Goal: Task Accomplishment & Management: Manage account settings

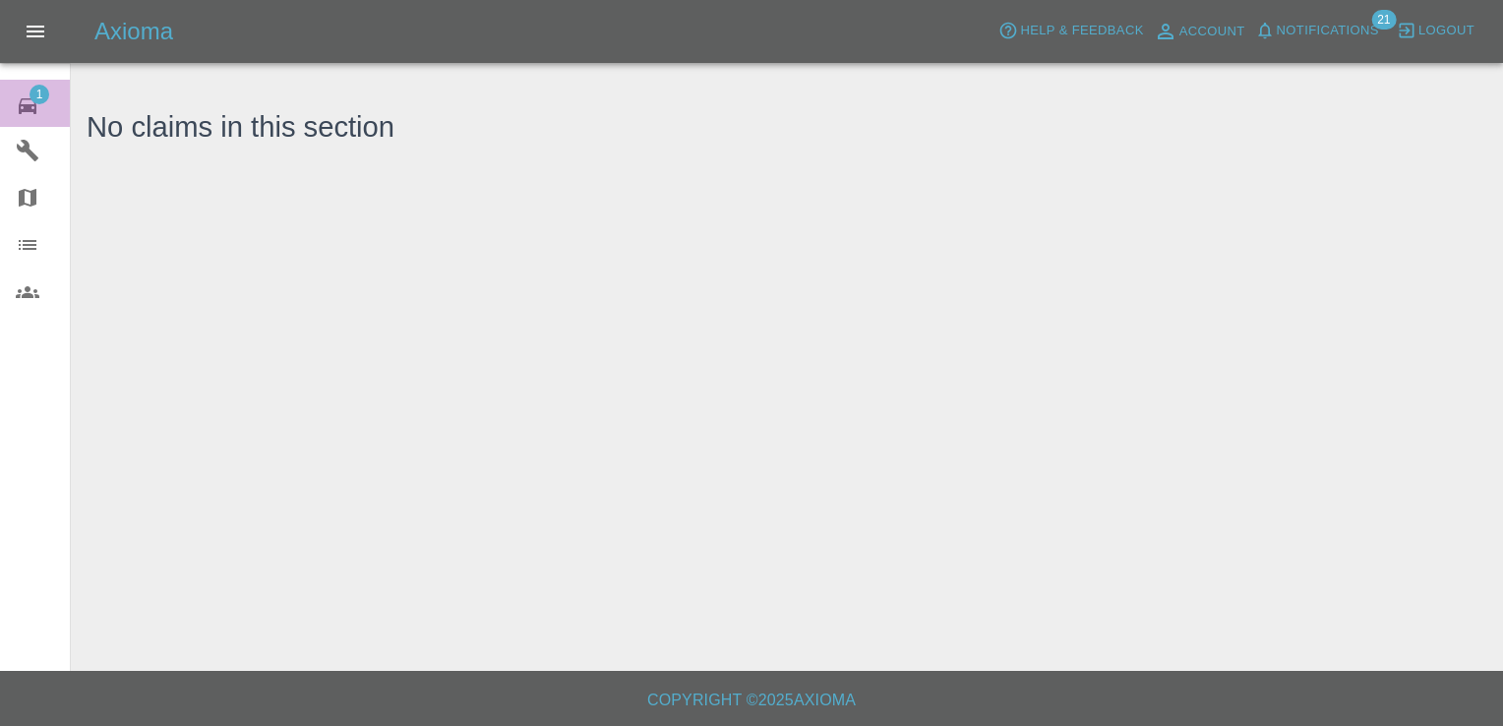
click at [40, 94] on span "1" at bounding box center [40, 95] width 20 height 20
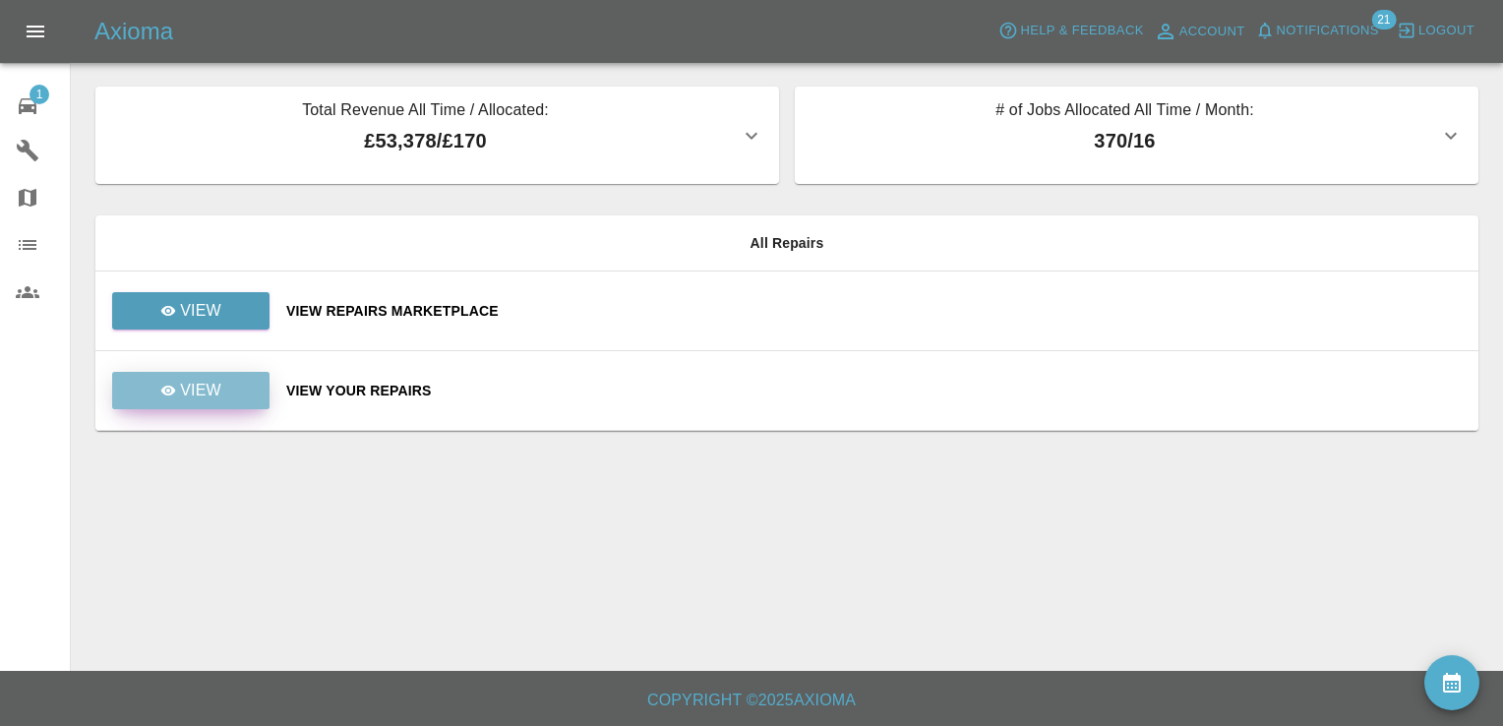
click at [199, 396] on p "View" at bounding box center [200, 391] width 41 height 24
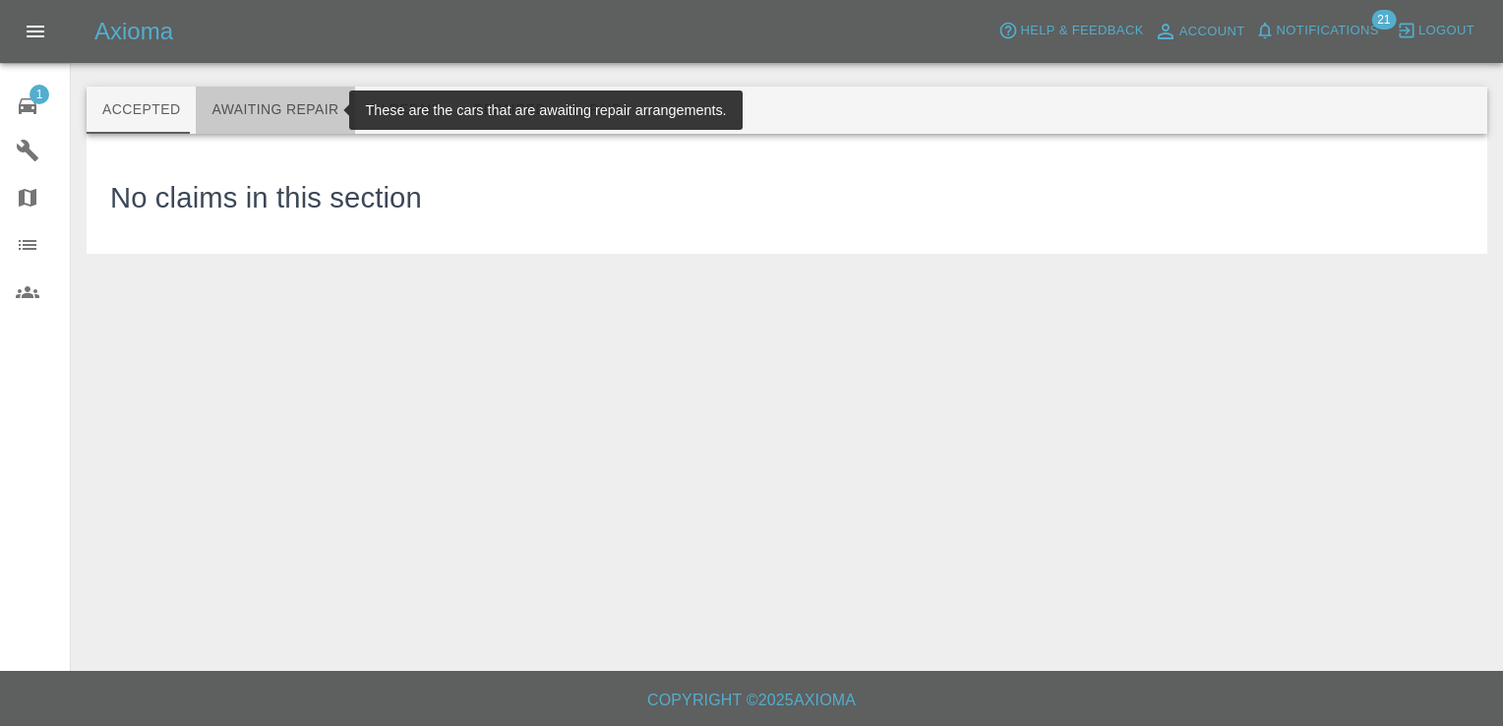
click at [279, 106] on button "Awaiting Repair" at bounding box center [275, 110] width 158 height 47
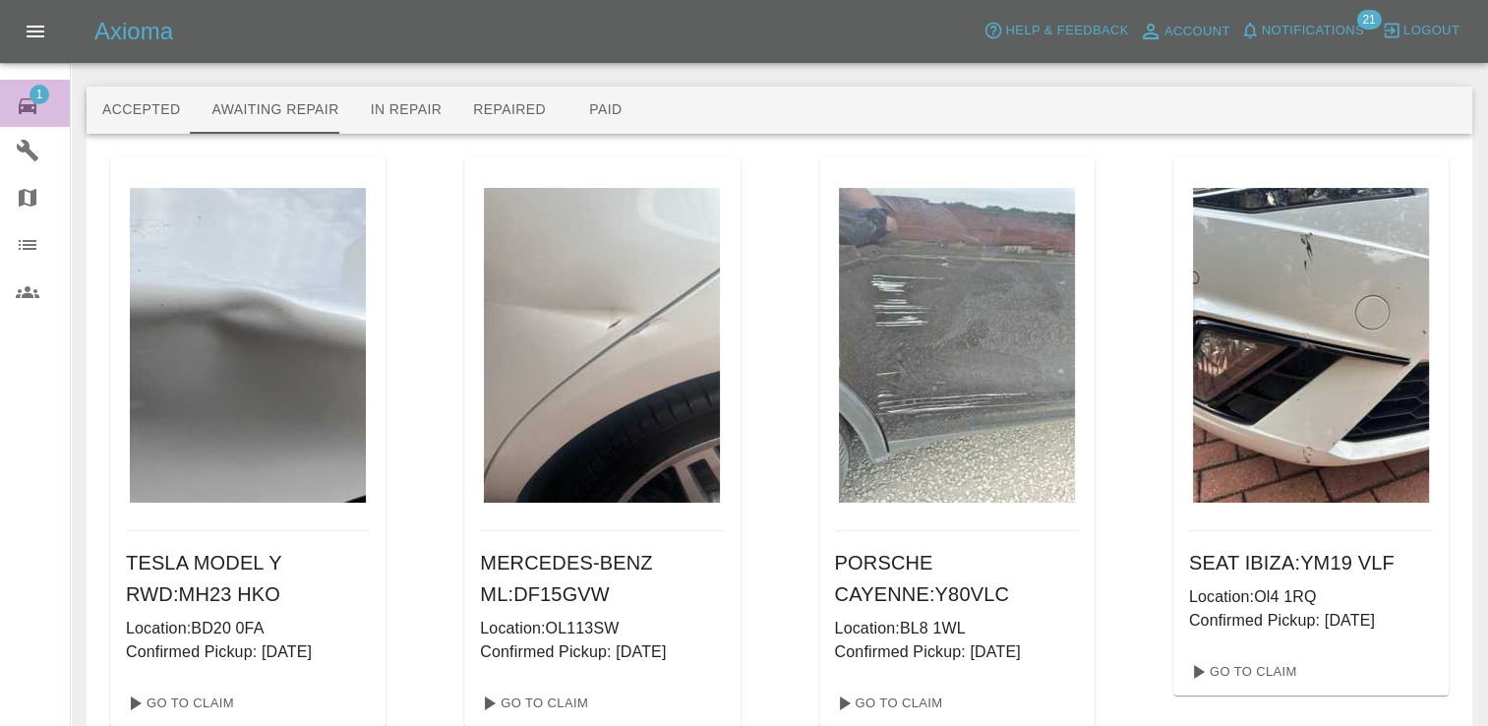
click at [36, 93] on span "1" at bounding box center [40, 95] width 20 height 20
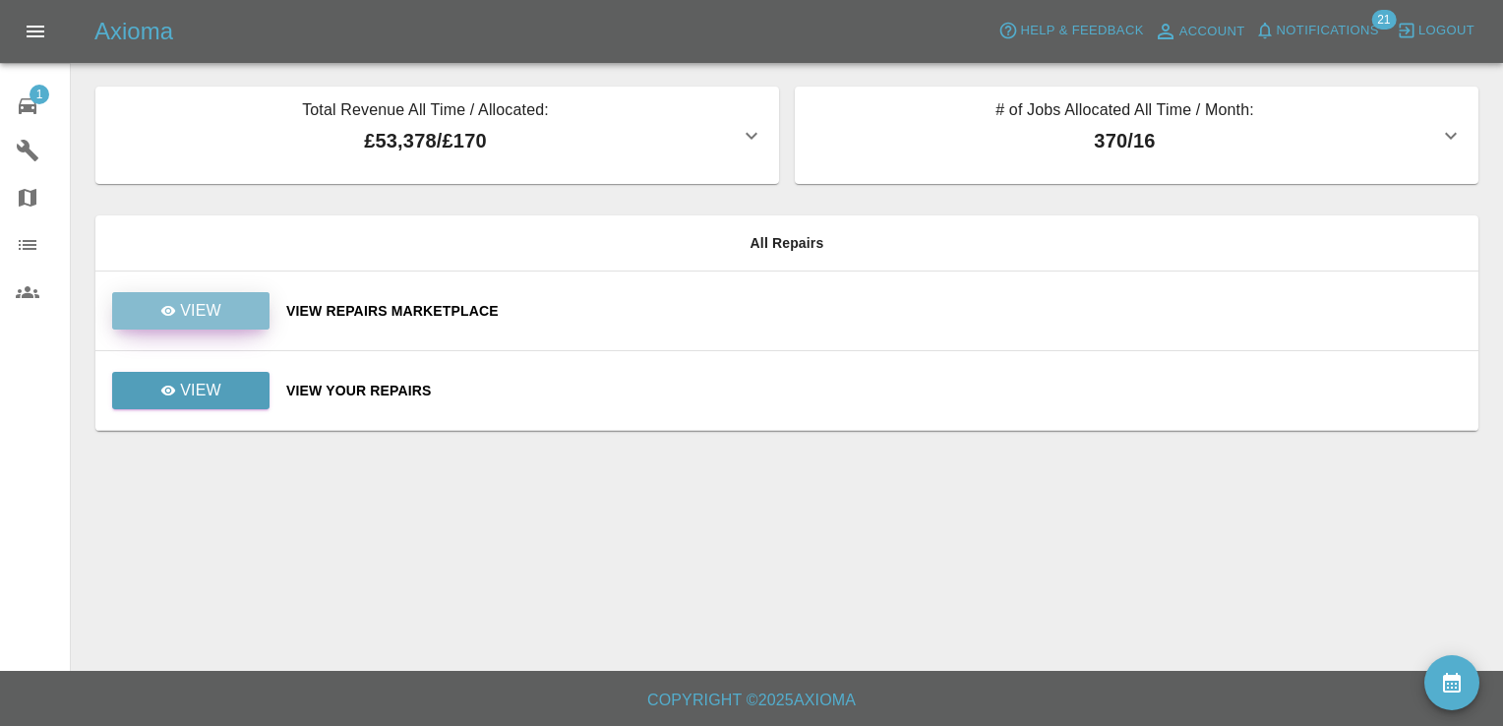
click at [185, 307] on p "View" at bounding box center [200, 311] width 41 height 24
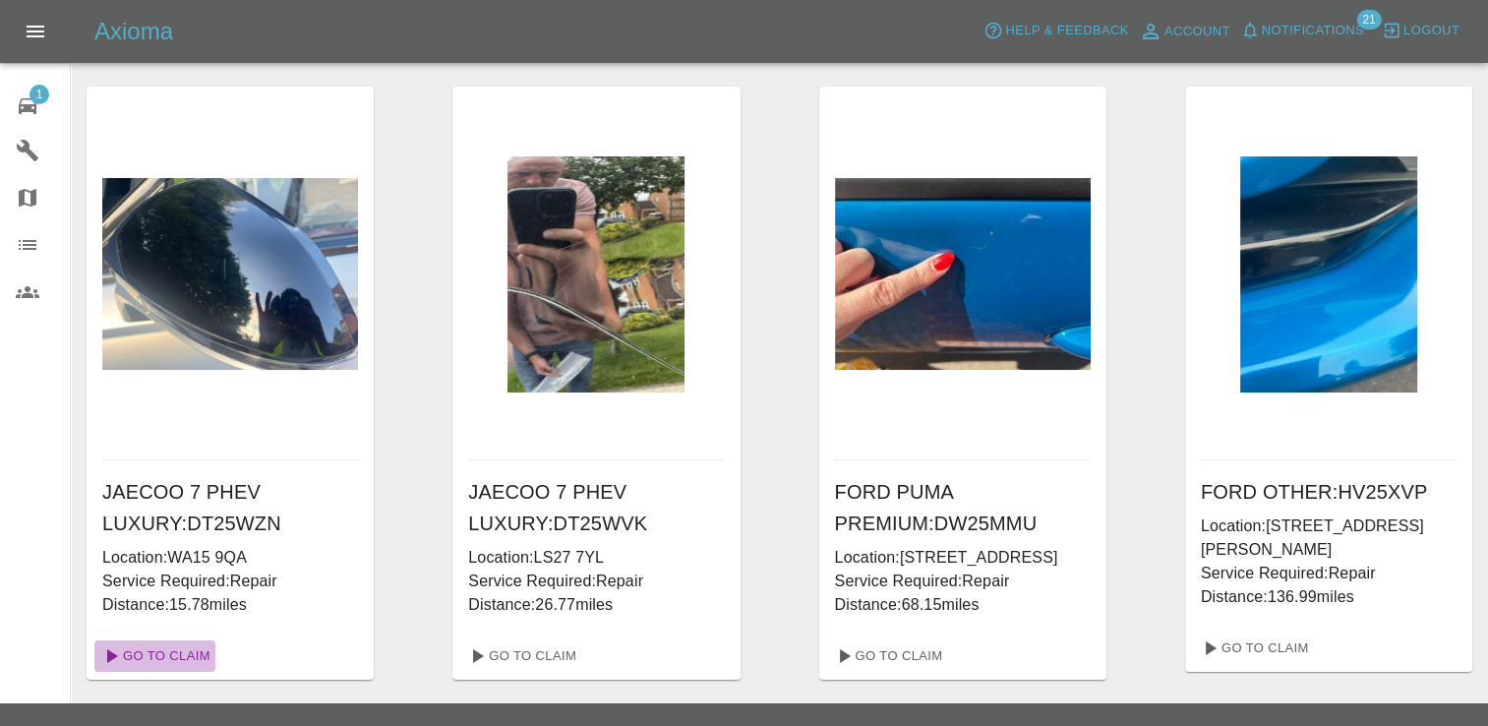
click at [185, 655] on link "Go To Claim" at bounding box center [154, 655] width 121 height 31
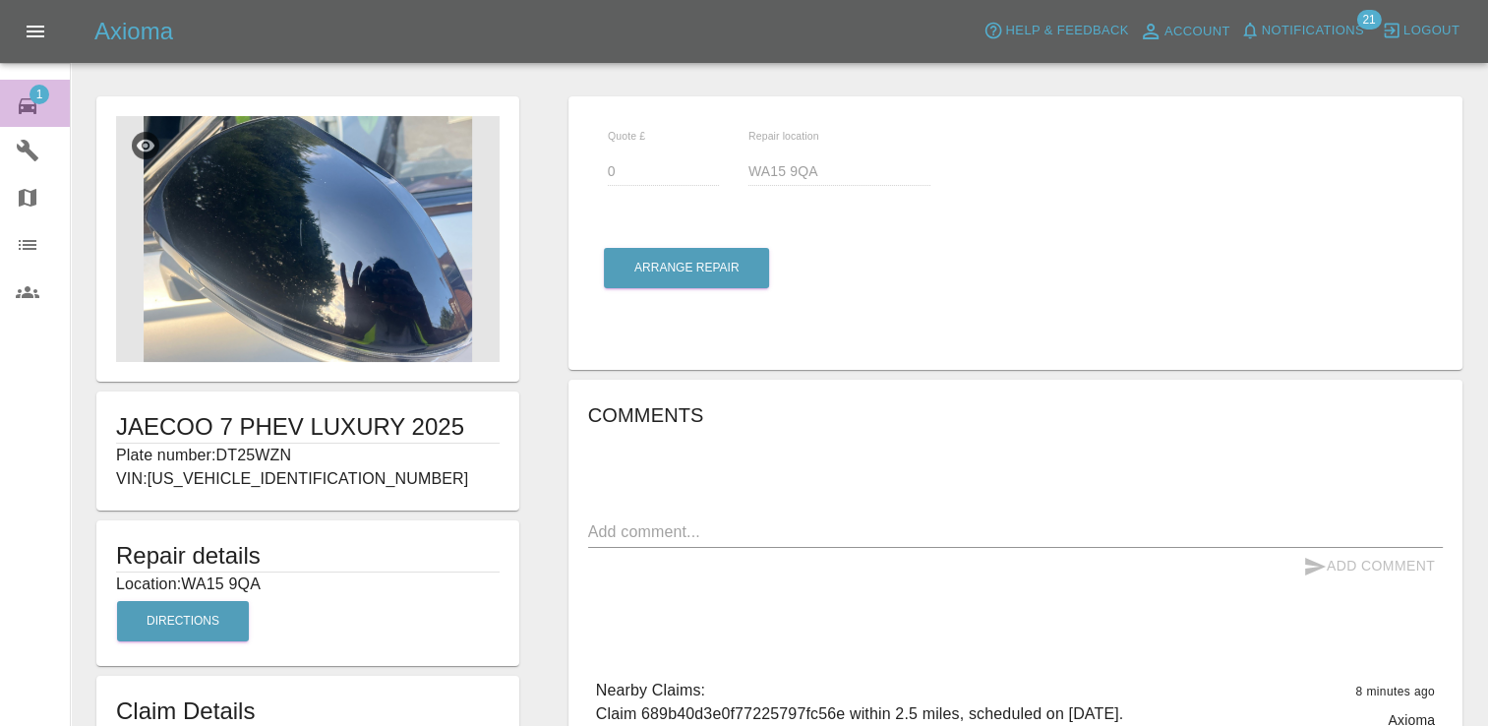
click at [38, 91] on span "1" at bounding box center [40, 95] width 20 height 20
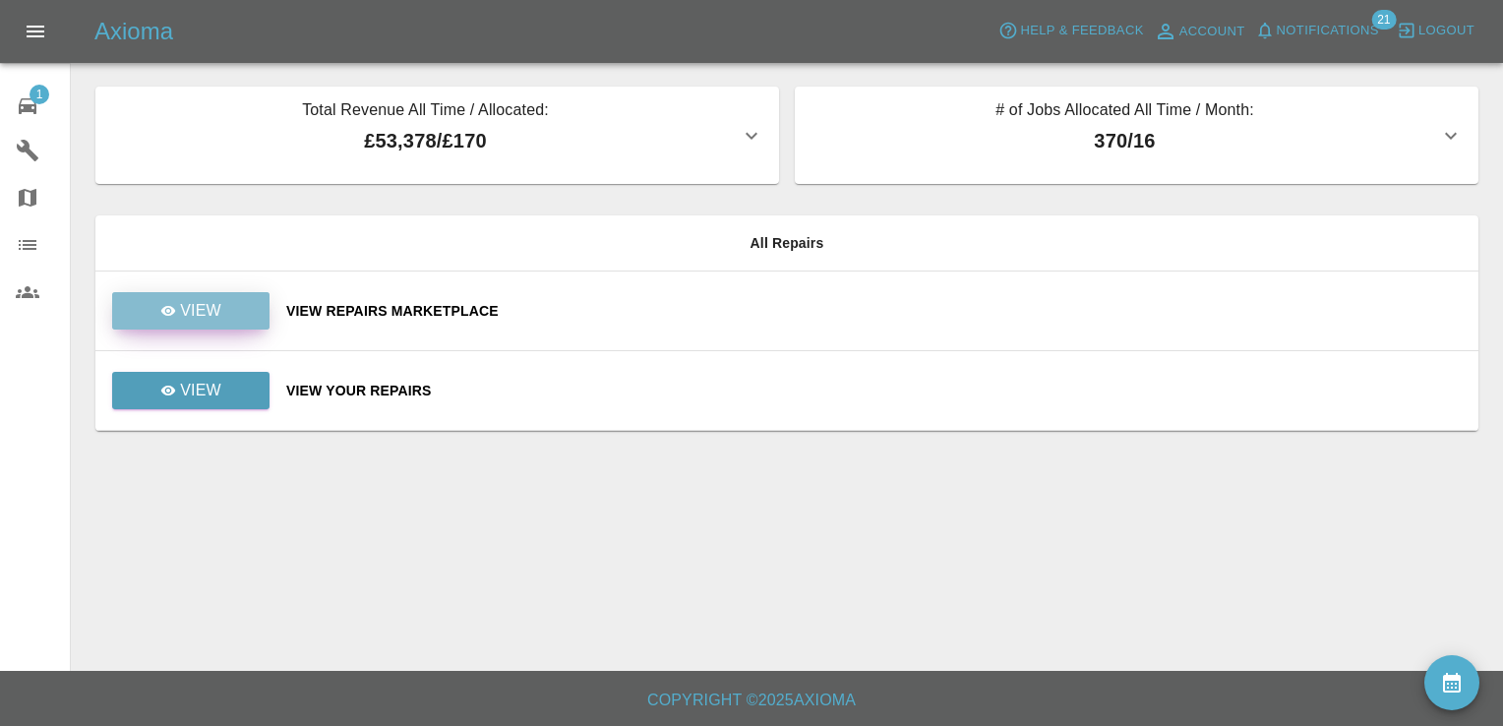
click at [234, 307] on link "View" at bounding box center [190, 310] width 157 height 37
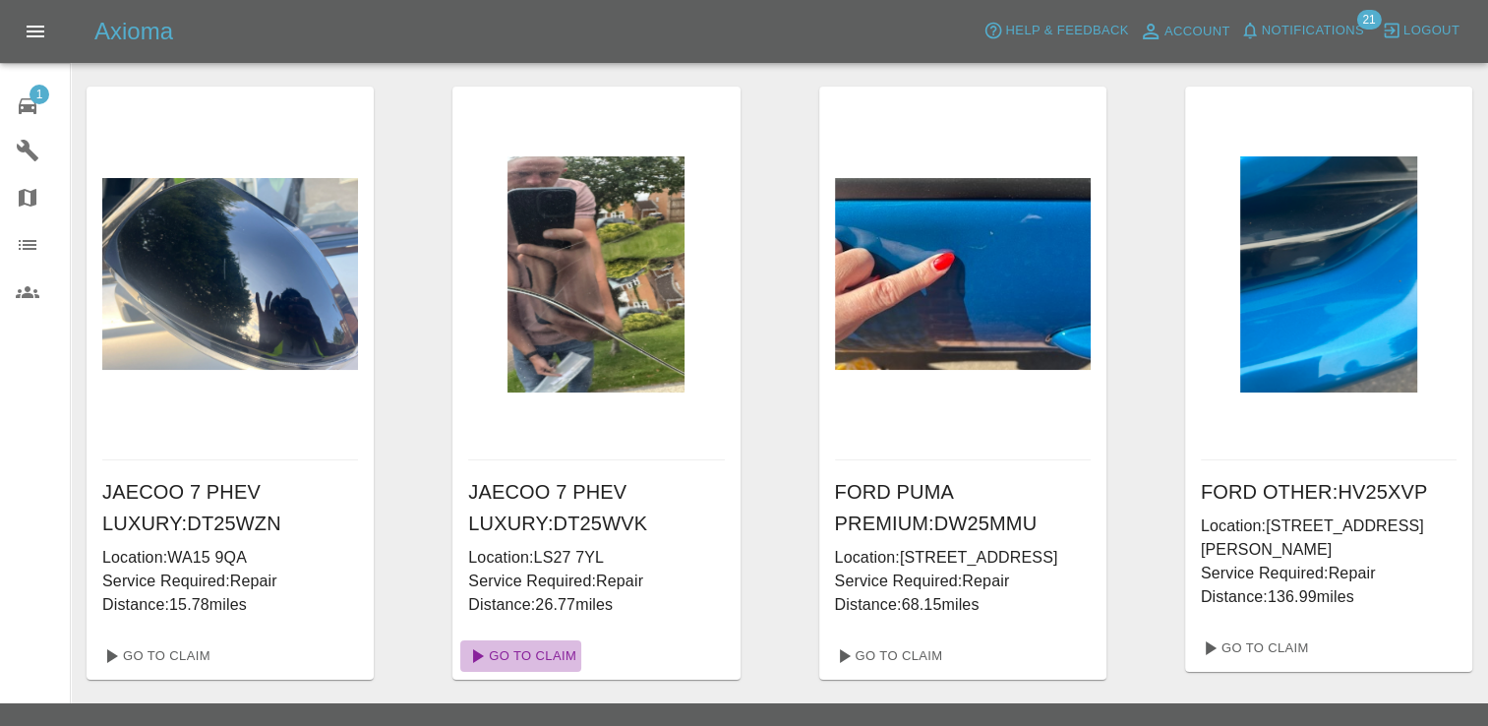
click at [547, 655] on link "Go To Claim" at bounding box center [520, 655] width 121 height 31
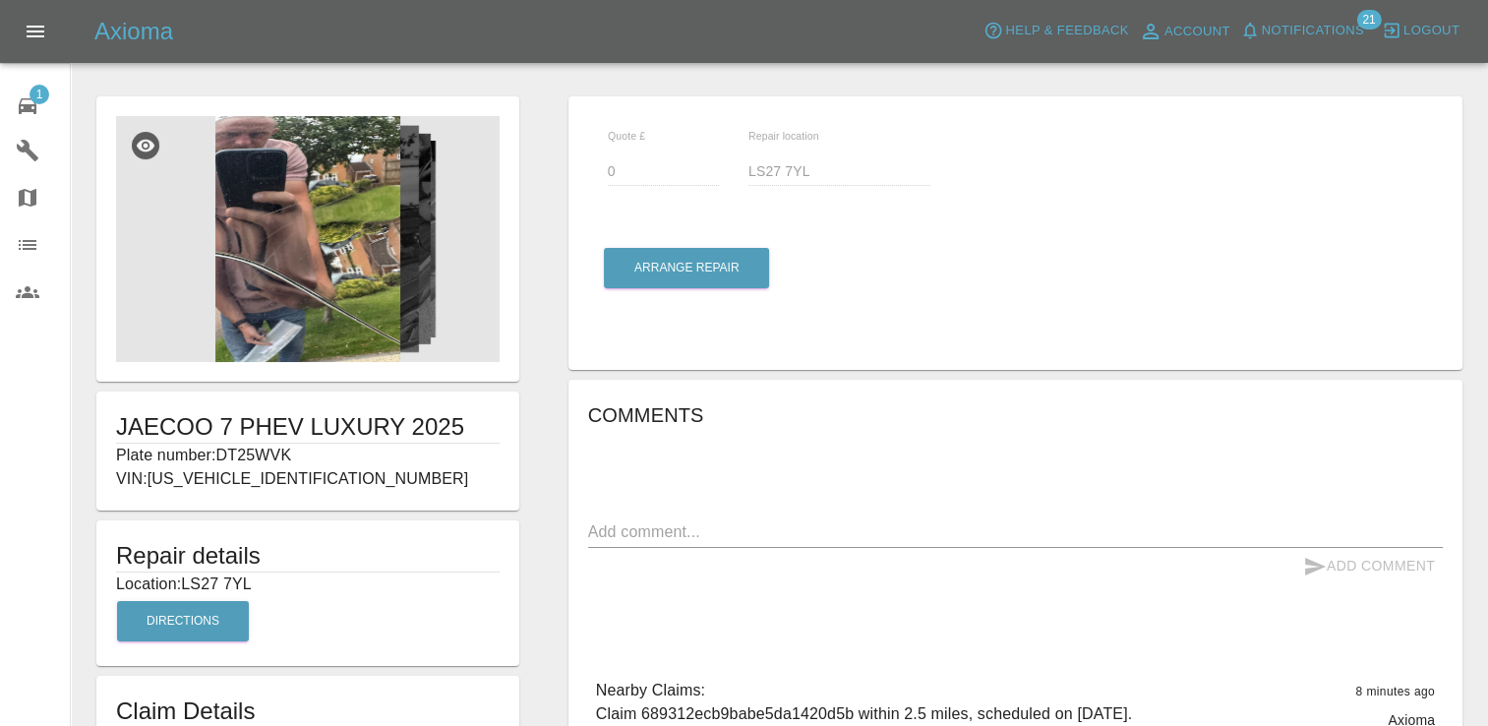
click at [313, 177] on img at bounding box center [308, 239] width 384 height 246
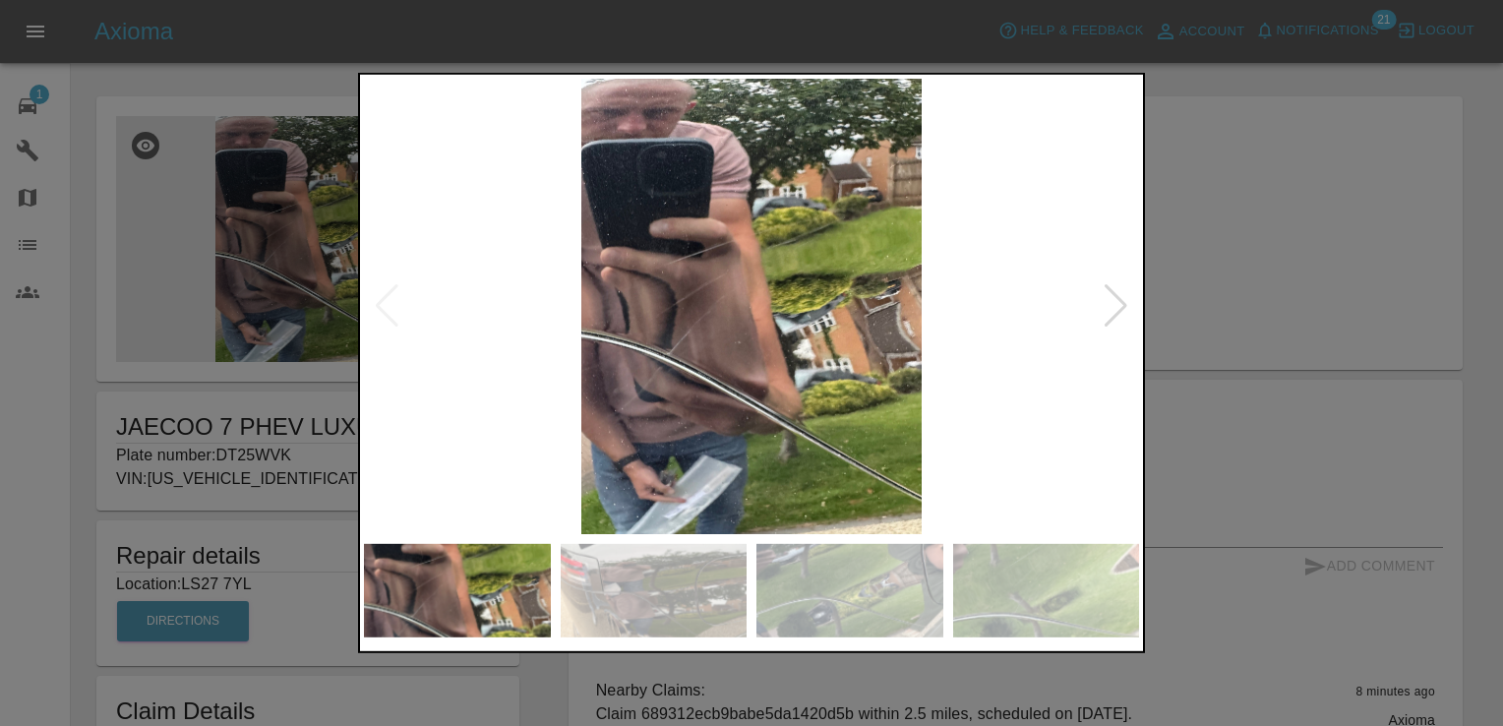
click at [1101, 306] on img at bounding box center [751, 306] width 775 height 455
click at [1300, 143] on div at bounding box center [751, 363] width 1503 height 726
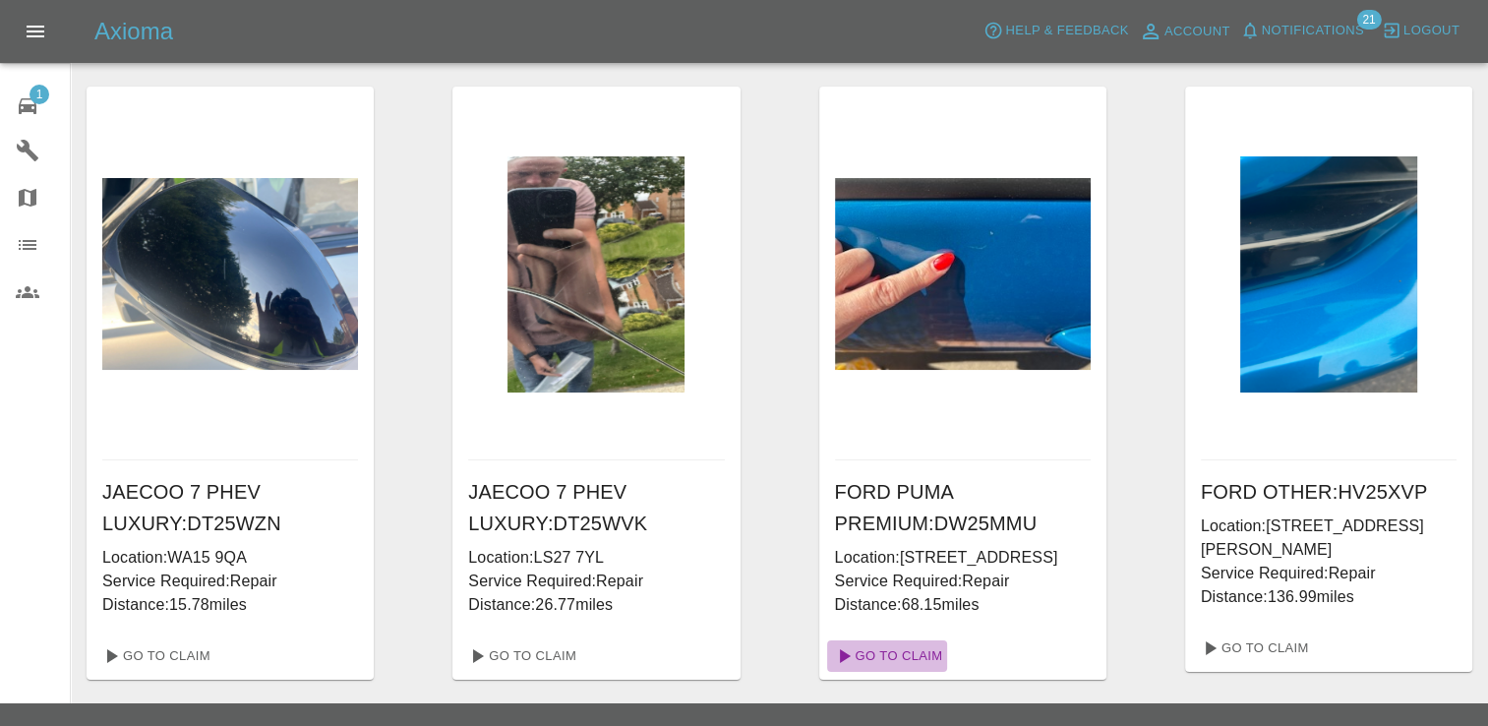
click at [907, 672] on link "Go To Claim" at bounding box center [887, 655] width 121 height 31
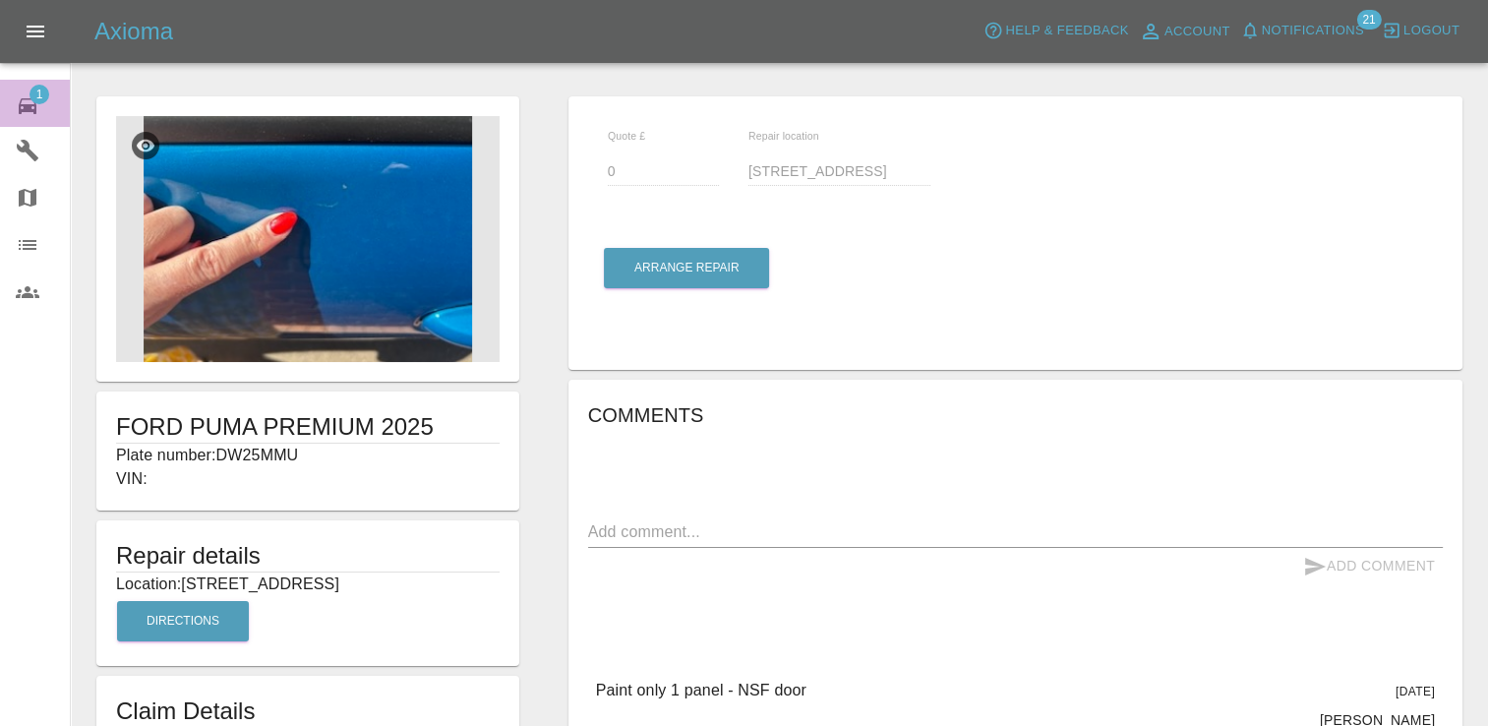
click at [33, 88] on span "1" at bounding box center [40, 95] width 20 height 20
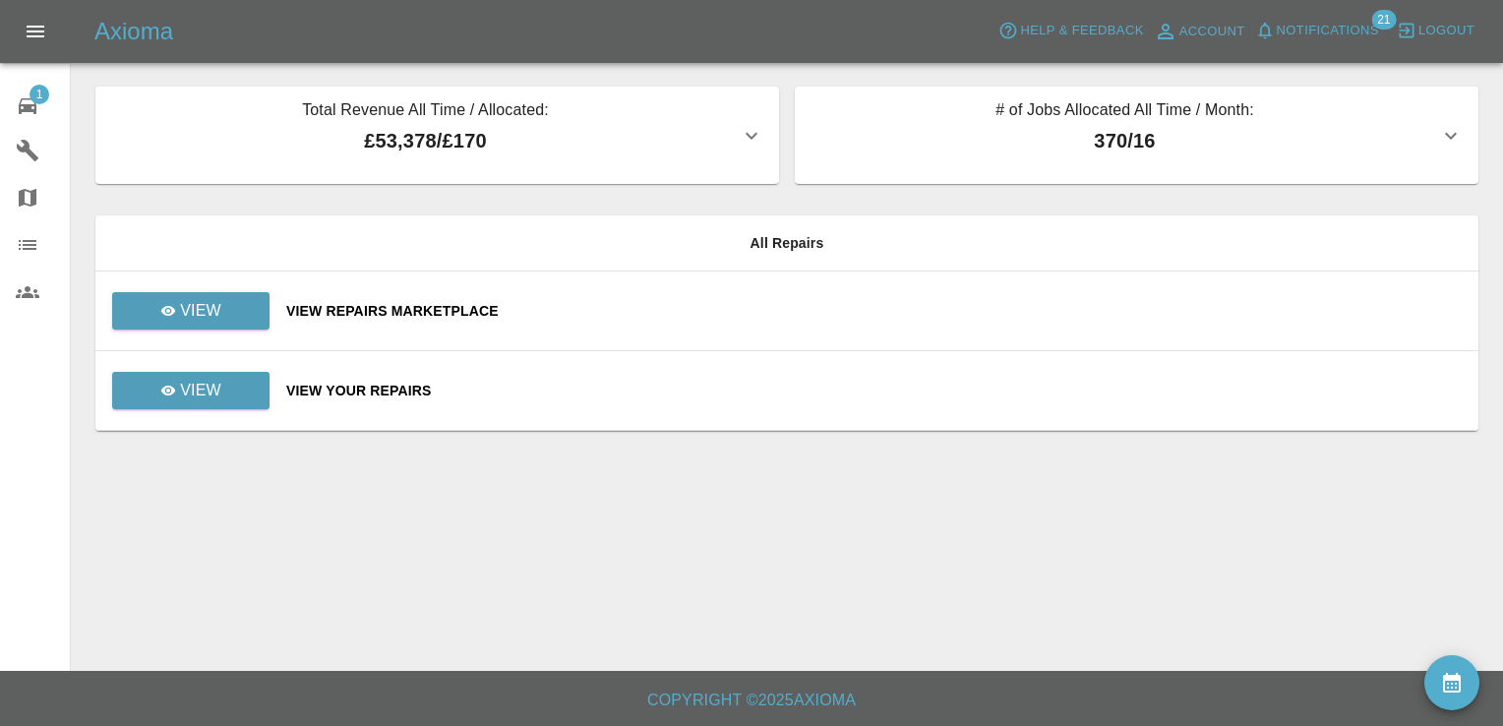
click at [403, 313] on div "View Repairs Marketplace" at bounding box center [874, 311] width 1176 height 20
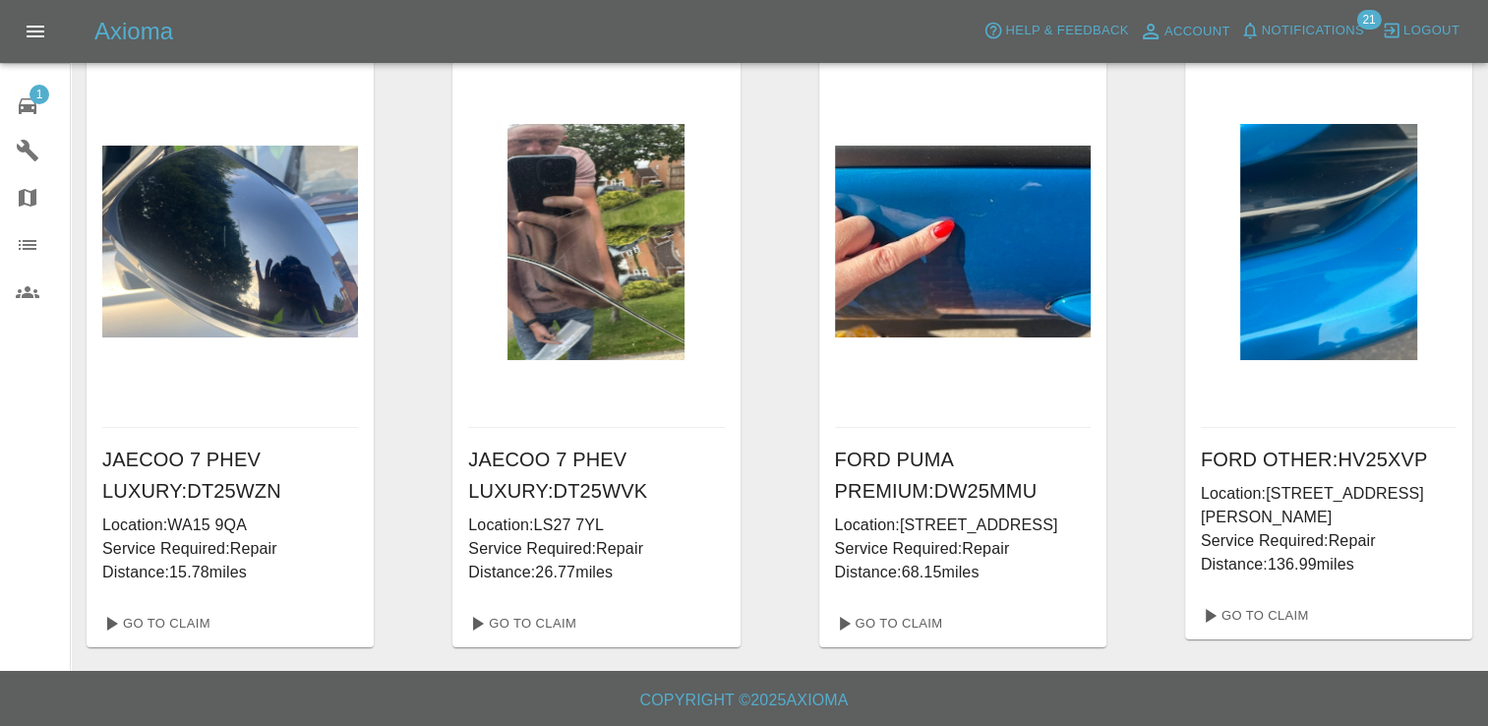
scroll to position [56, 0]
click at [529, 608] on link "Go To Claim" at bounding box center [520, 623] width 121 height 31
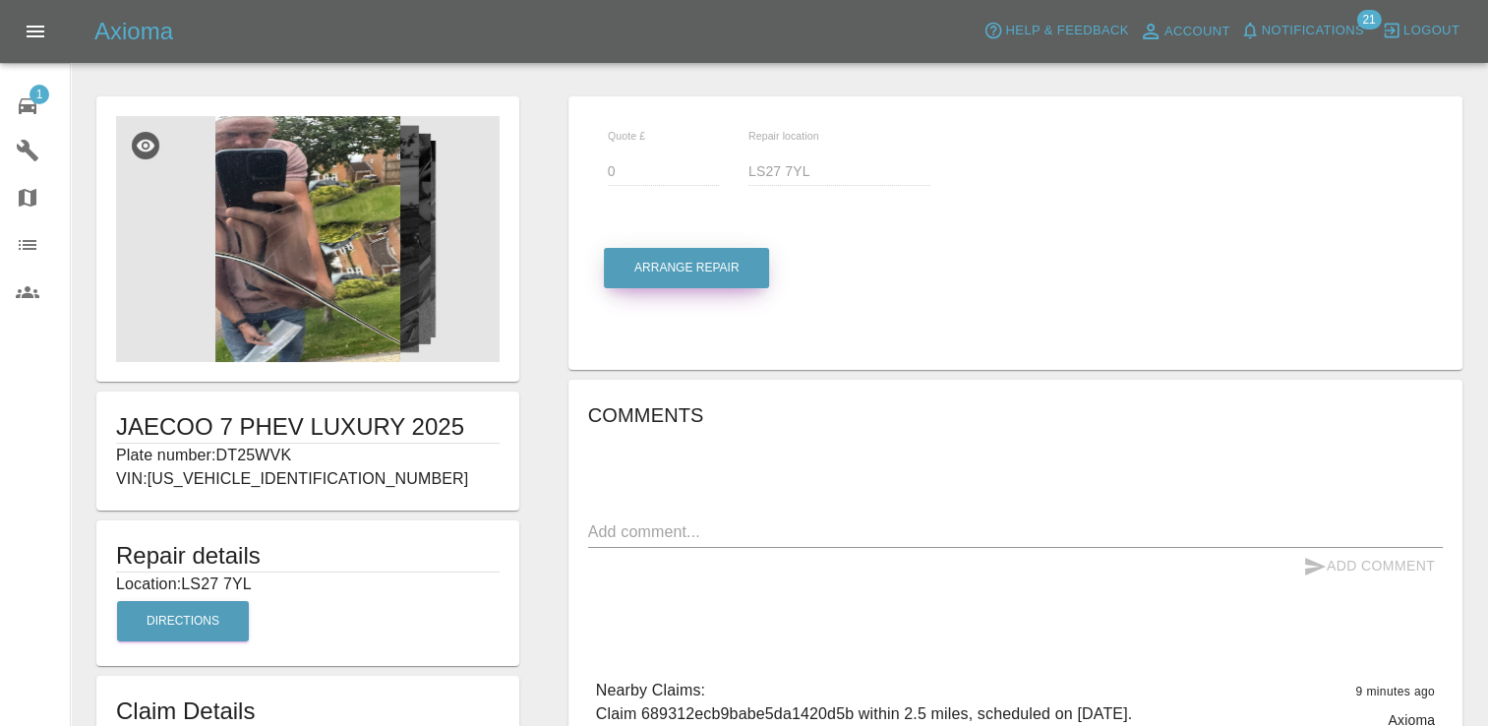
click at [671, 268] on button "Arrange Repair" at bounding box center [686, 268] width 165 height 40
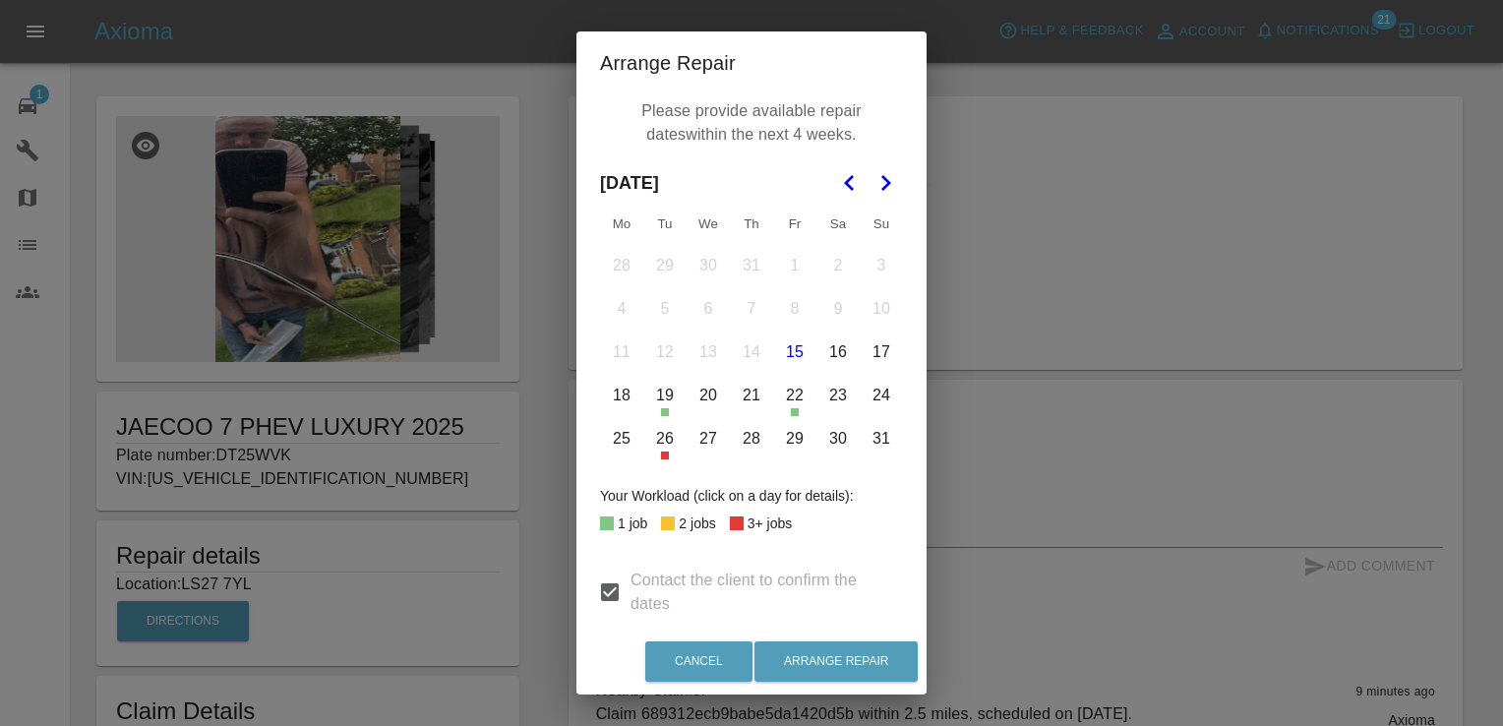
click at [881, 180] on polygon "Go to the Next Month" at bounding box center [886, 183] width 10 height 16
click at [748, 270] on button "4" at bounding box center [751, 265] width 41 height 41
click at [612, 309] on button "8" at bounding box center [621, 308] width 41 height 41
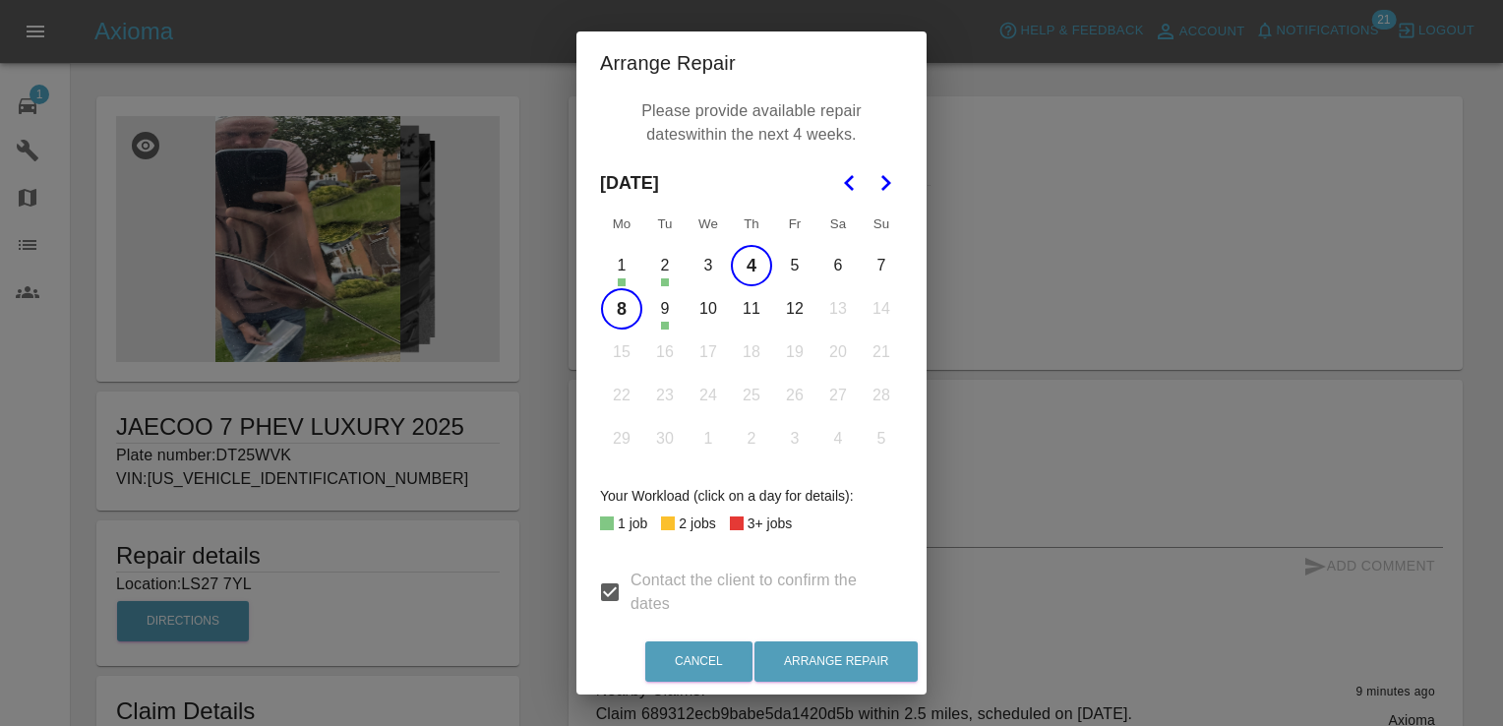
click at [653, 306] on button "9" at bounding box center [664, 308] width 41 height 41
click at [696, 313] on button "10" at bounding box center [707, 308] width 41 height 41
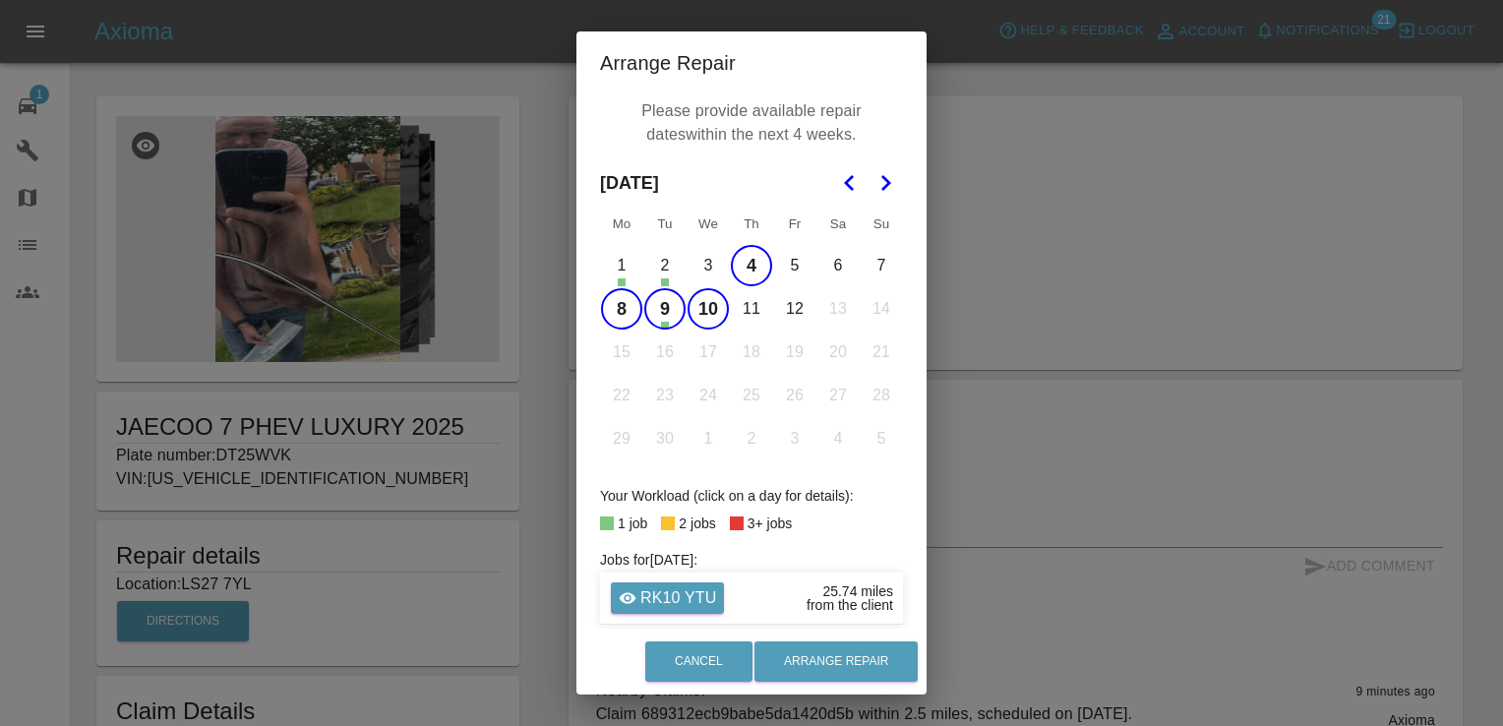
click at [747, 309] on button "11" at bounding box center [751, 308] width 41 height 41
click at [790, 316] on button "12" at bounding box center [794, 308] width 41 height 41
click at [833, 651] on button "Arrange Repair" at bounding box center [835, 661] width 163 height 40
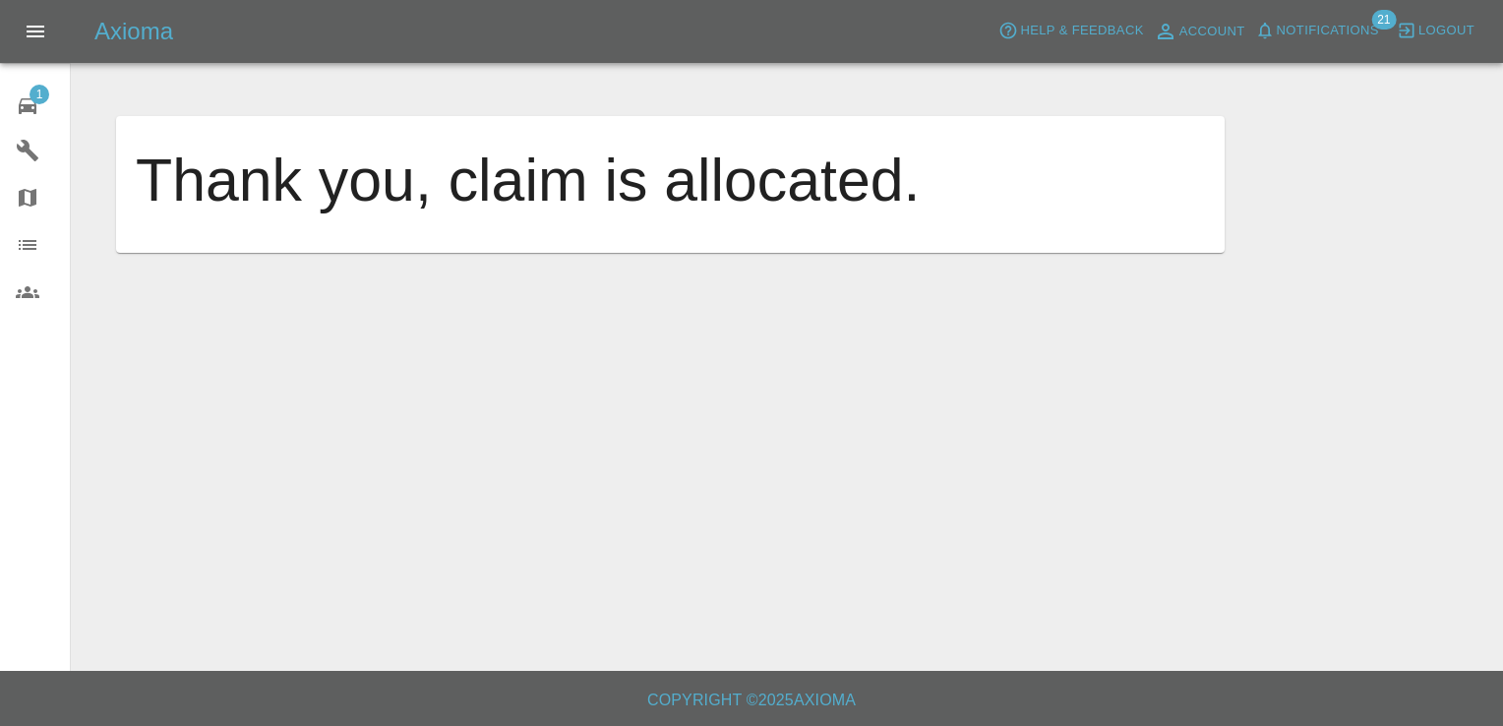
click at [30, 90] on span "1" at bounding box center [40, 95] width 20 height 20
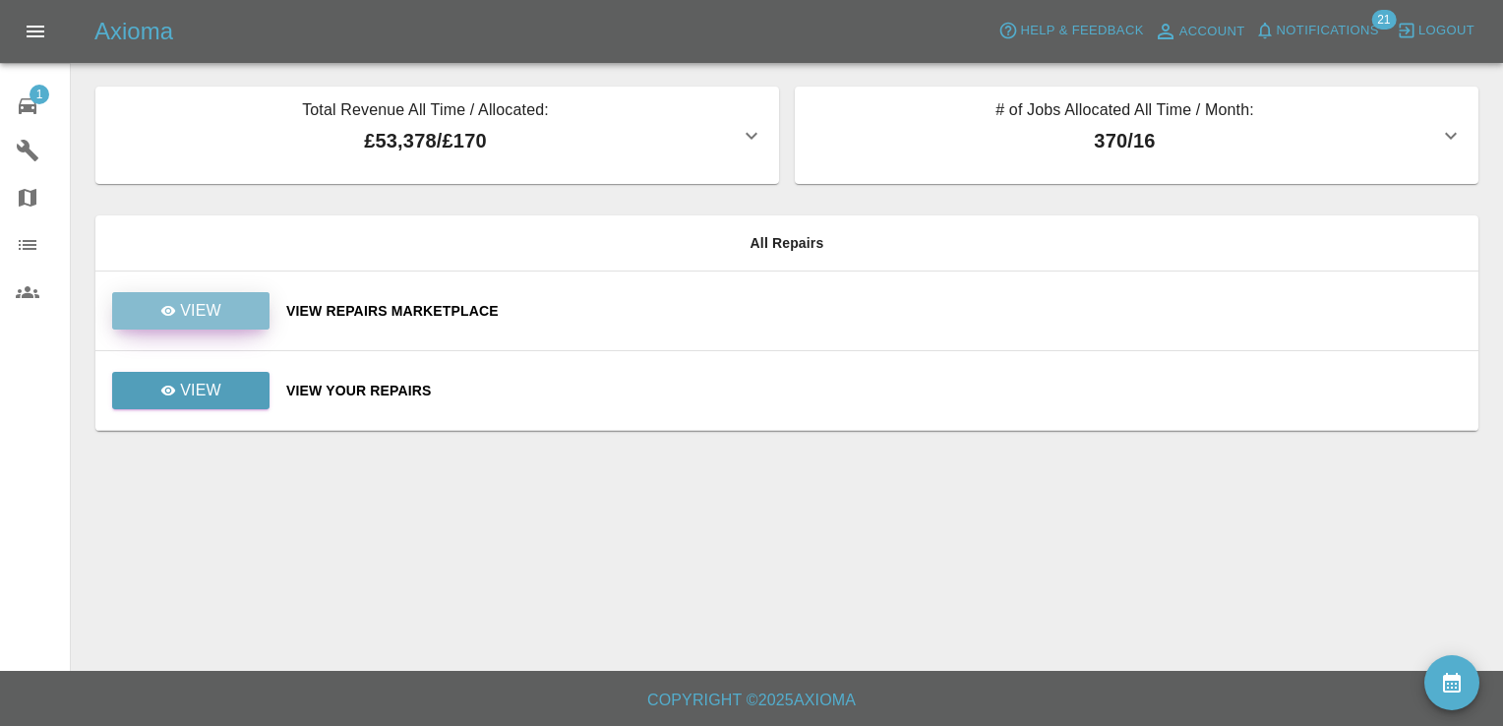
click at [185, 294] on link "View" at bounding box center [190, 310] width 157 height 37
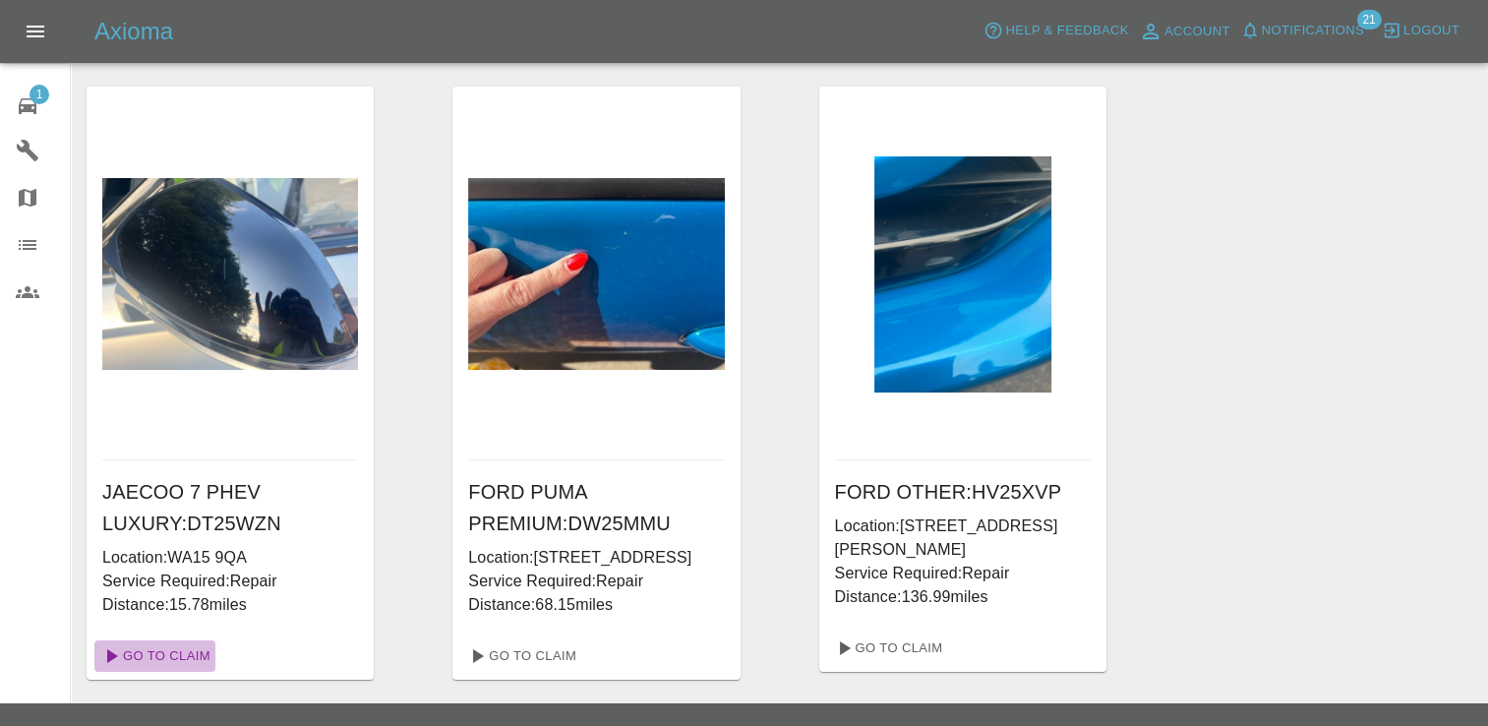
click at [183, 654] on link "Go To Claim" at bounding box center [154, 655] width 121 height 31
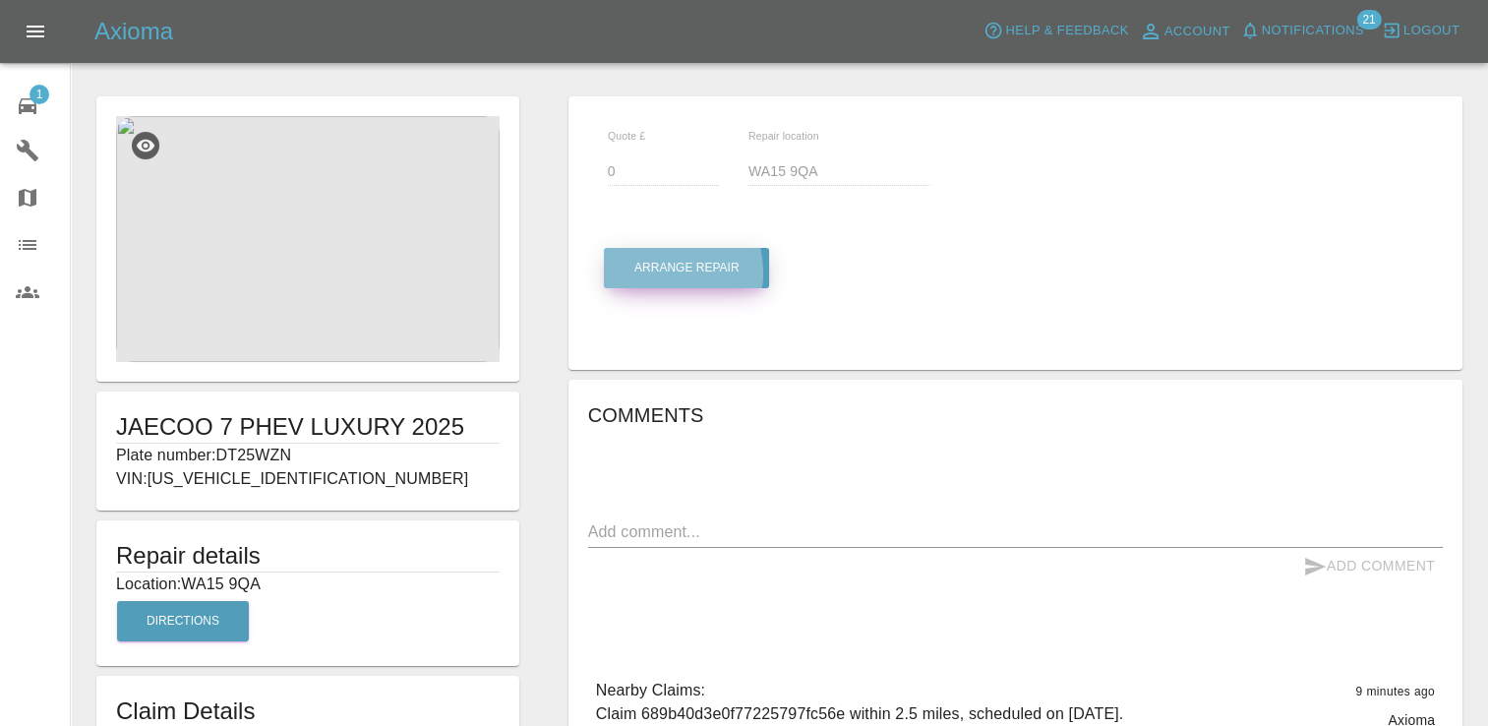
click at [657, 272] on button "Arrange Repair" at bounding box center [686, 268] width 165 height 40
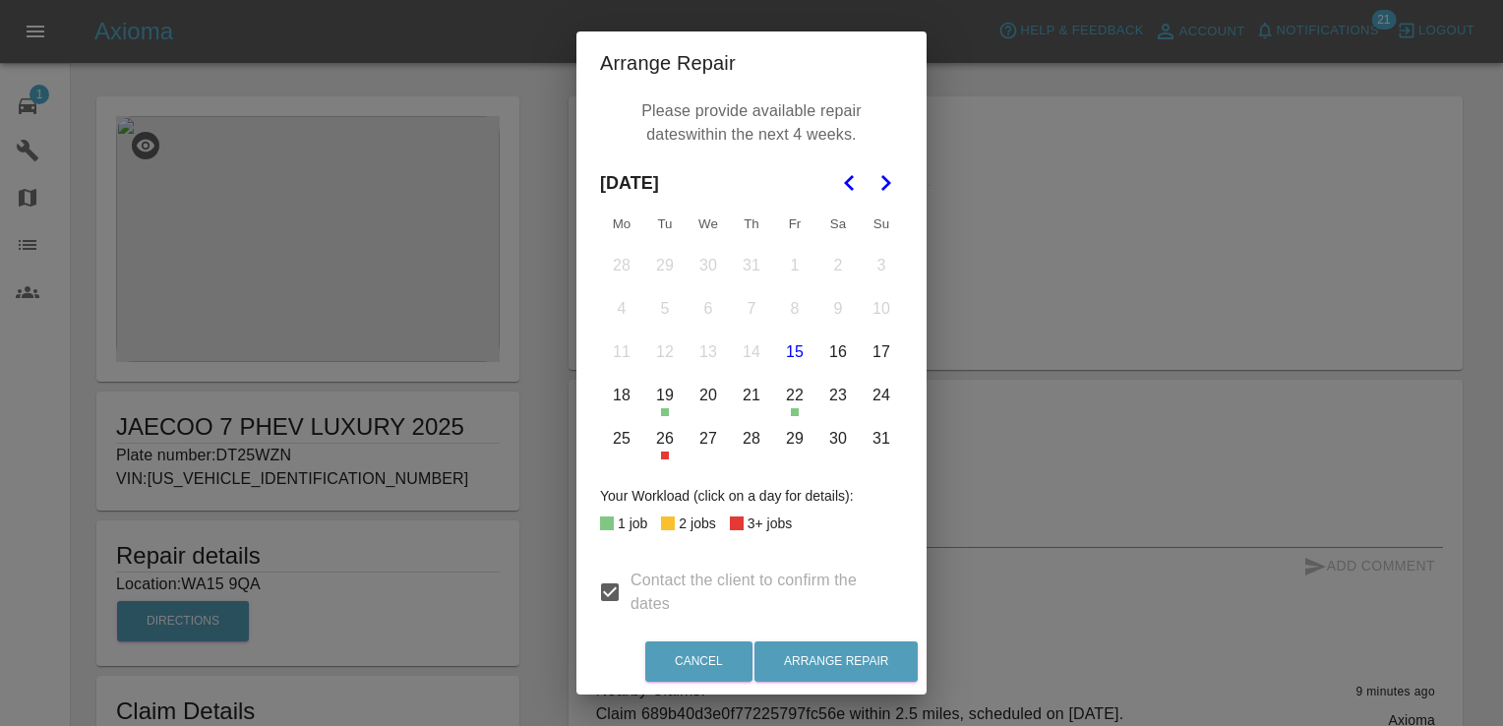
click at [881, 183] on polygon "Go to the Next Month" at bounding box center [886, 183] width 10 height 16
click at [616, 304] on button "8" at bounding box center [621, 308] width 41 height 41
click at [648, 305] on button "9" at bounding box center [664, 308] width 41 height 41
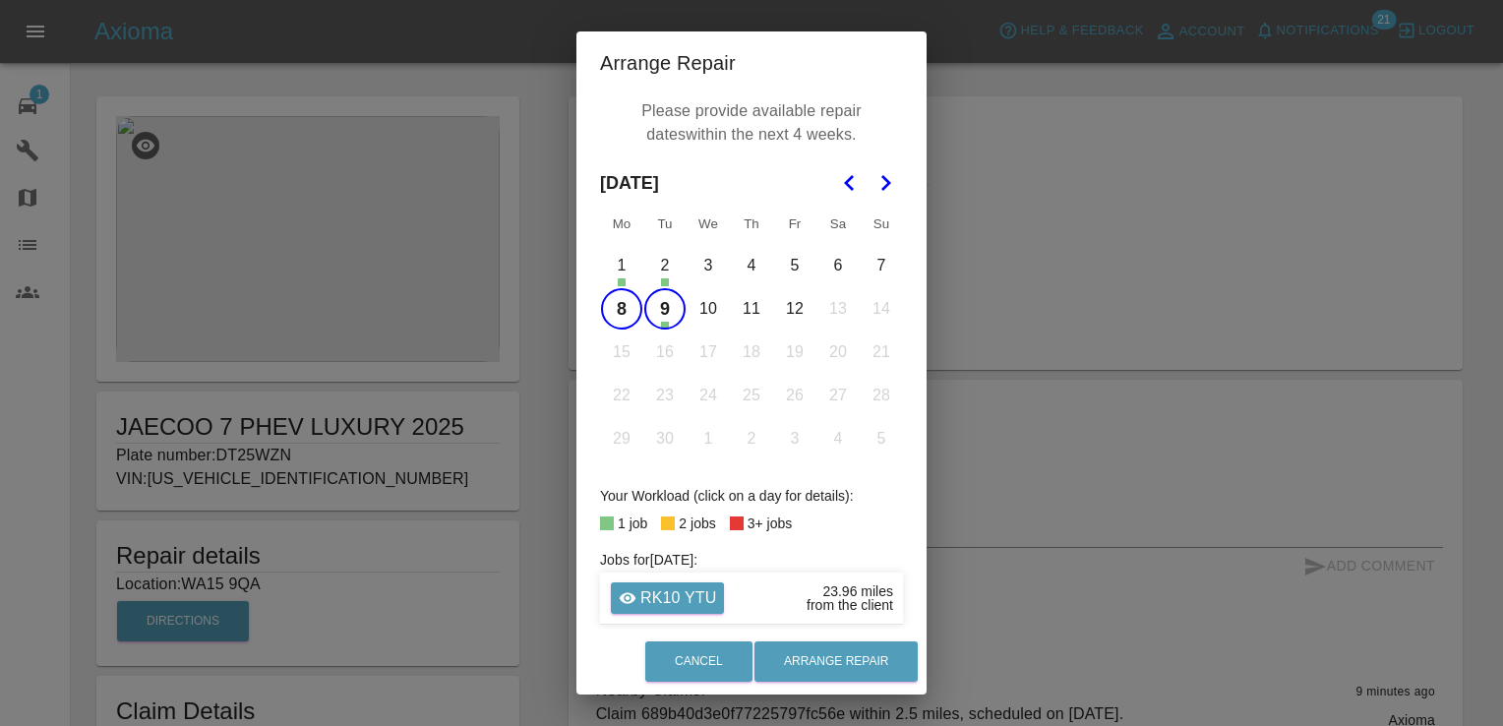
click at [706, 313] on button "10" at bounding box center [707, 308] width 41 height 41
click at [750, 306] on button "11" at bounding box center [751, 308] width 41 height 41
click at [777, 309] on button "12" at bounding box center [794, 308] width 41 height 41
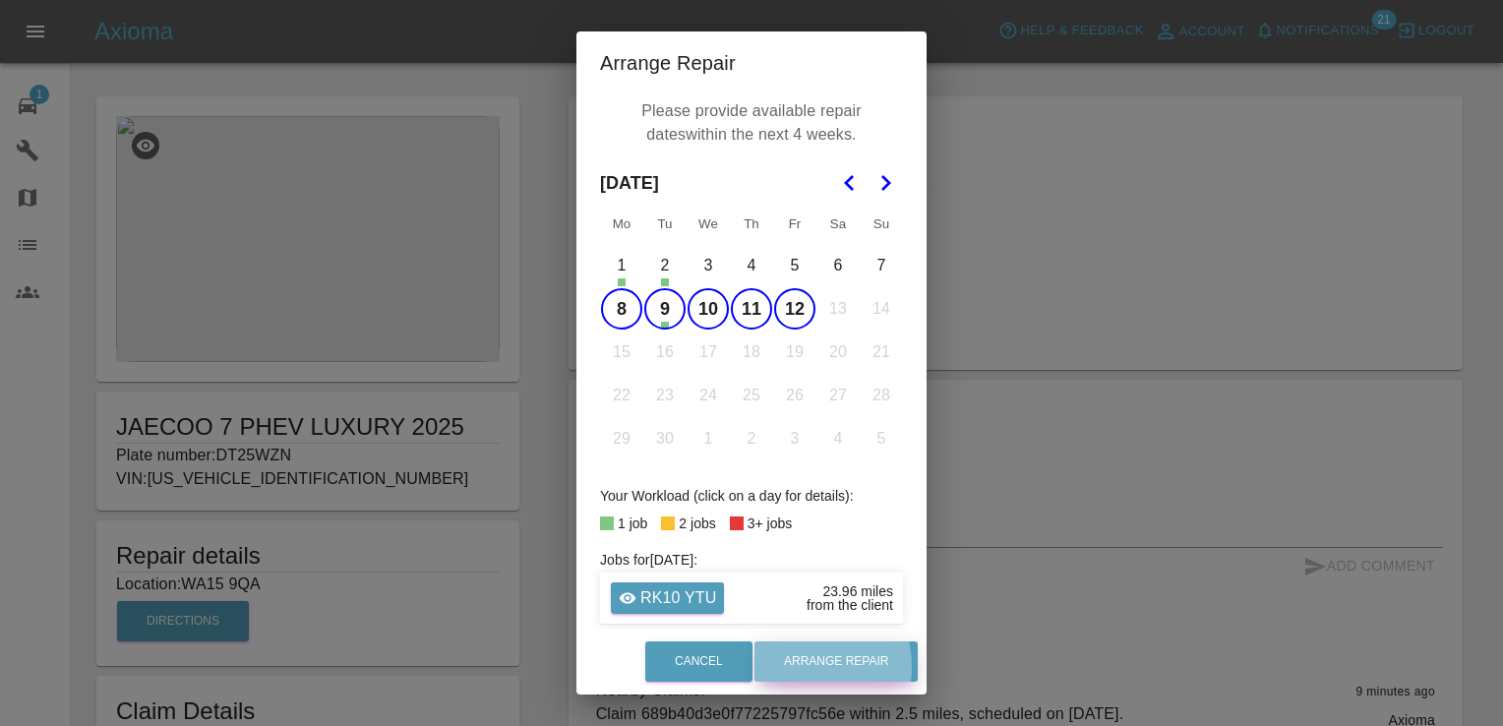
drag, startPoint x: 875, startPoint y: 659, endPoint x: 818, endPoint y: 668, distance: 57.7
click at [818, 668] on button "Arrange Repair" at bounding box center [835, 661] width 163 height 40
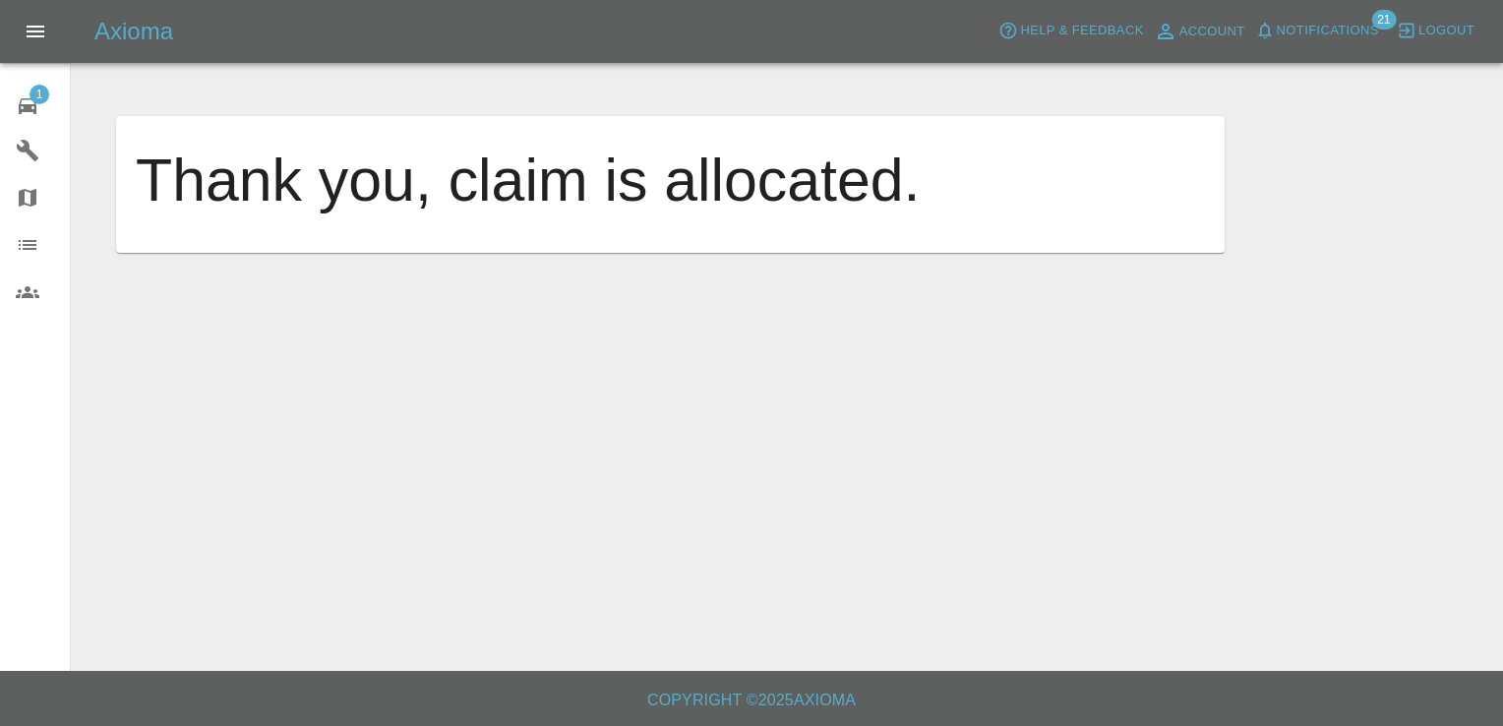
click at [33, 102] on span "1" at bounding box center [40, 95] width 20 height 20
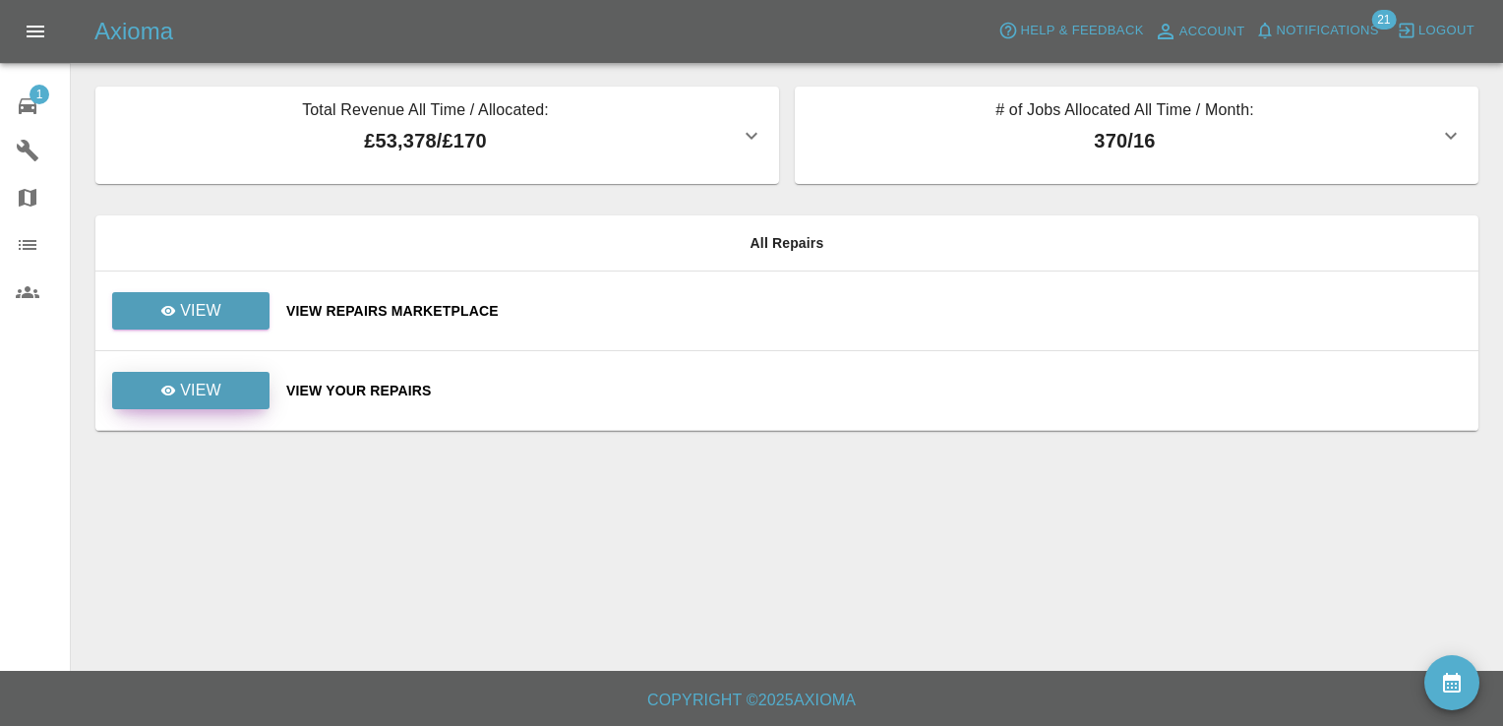
click at [242, 387] on link "View" at bounding box center [190, 390] width 157 height 37
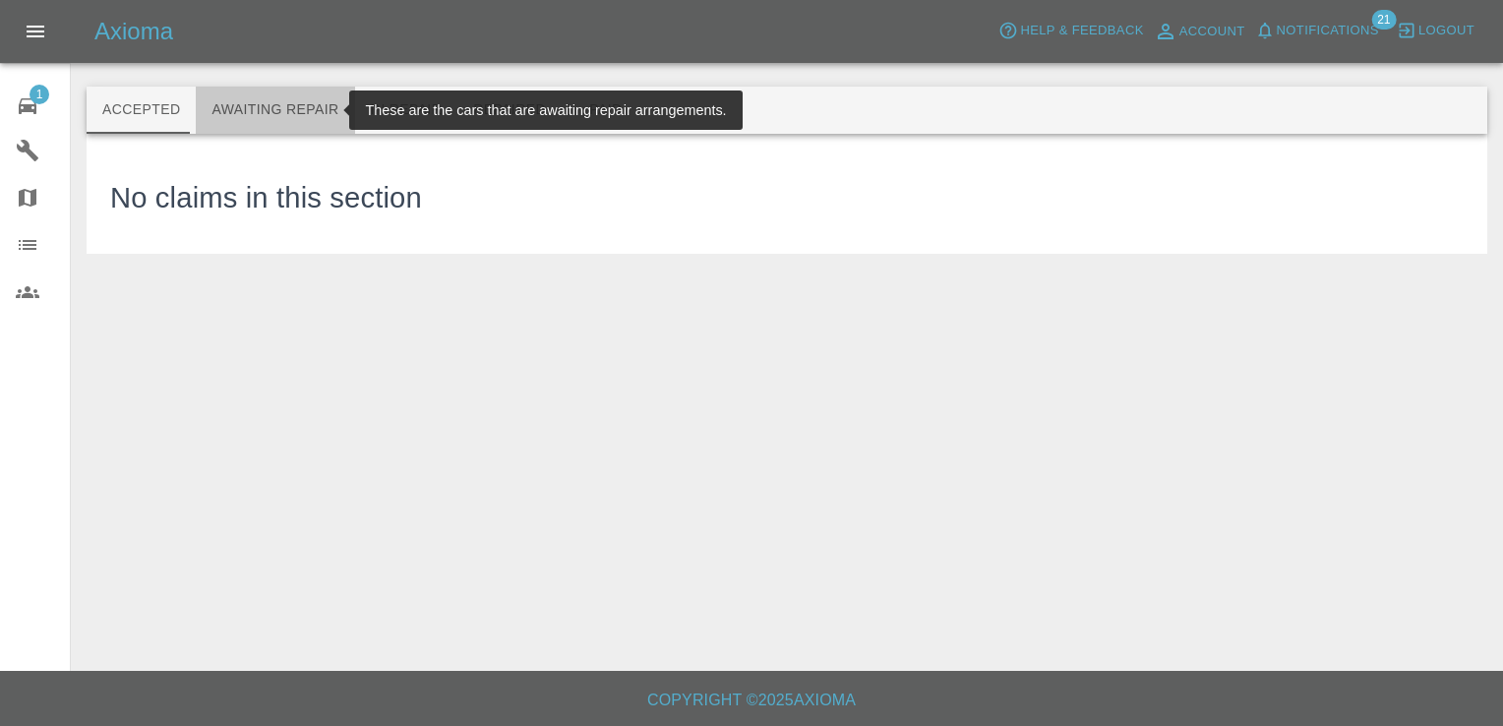
click at [286, 119] on button "Awaiting Repair" at bounding box center [275, 110] width 158 height 47
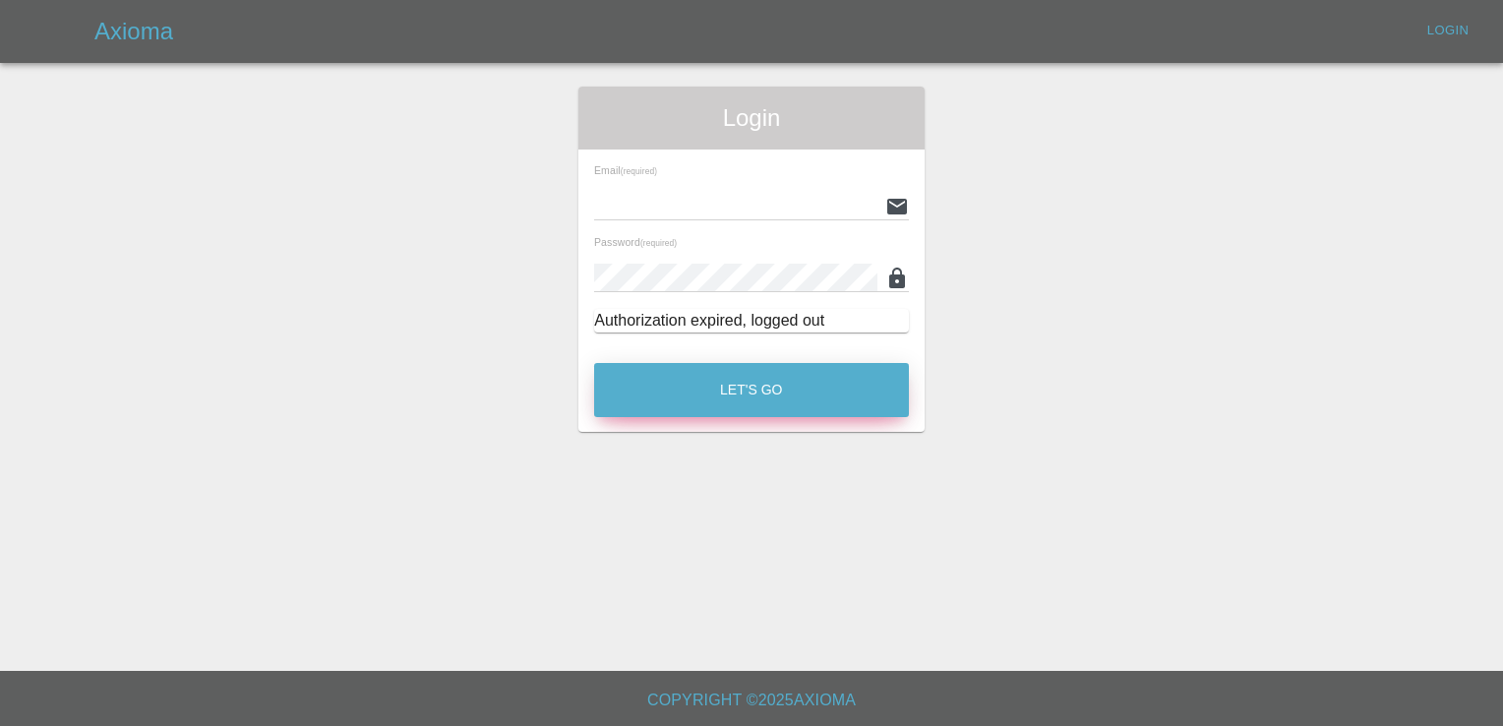
type input "[EMAIL_ADDRESS][DOMAIN_NAME]"
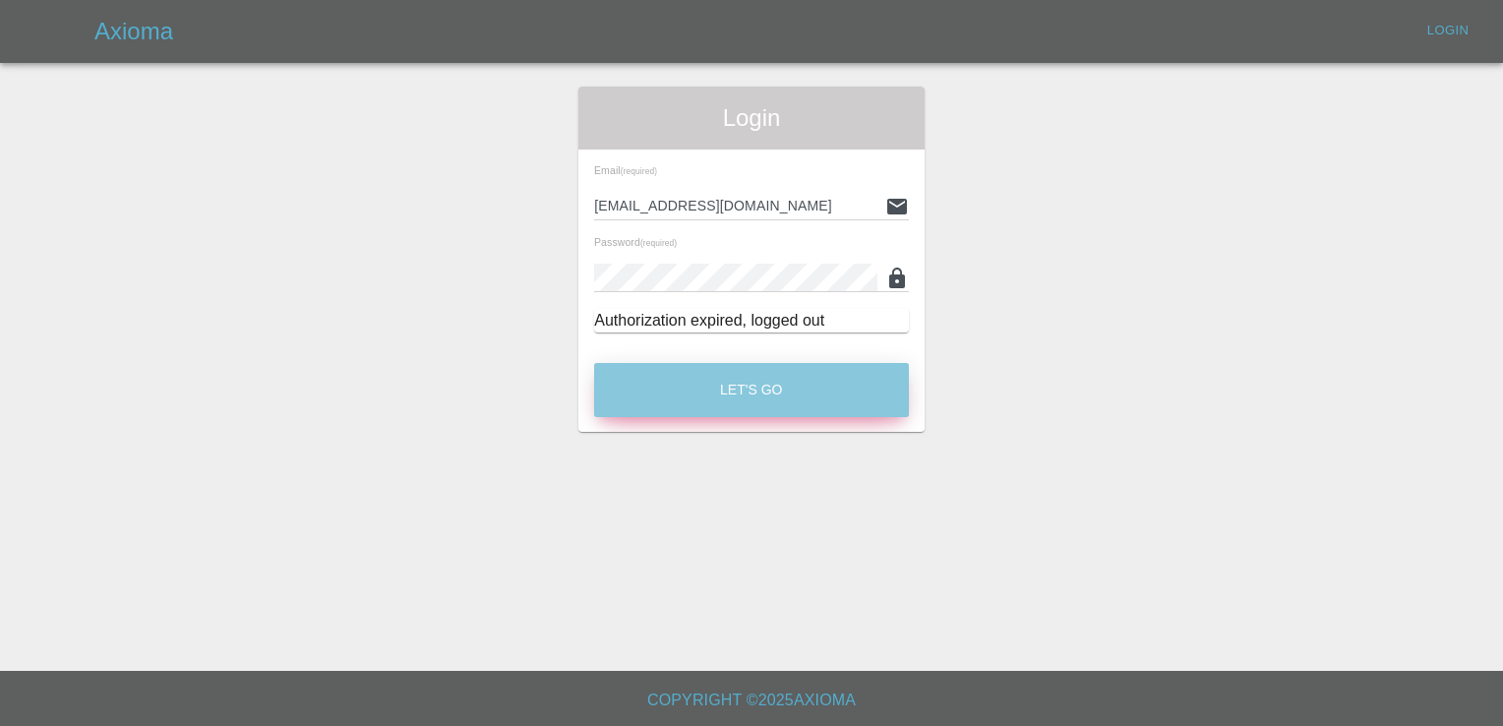
click at [744, 402] on button "Let's Go" at bounding box center [751, 390] width 315 height 54
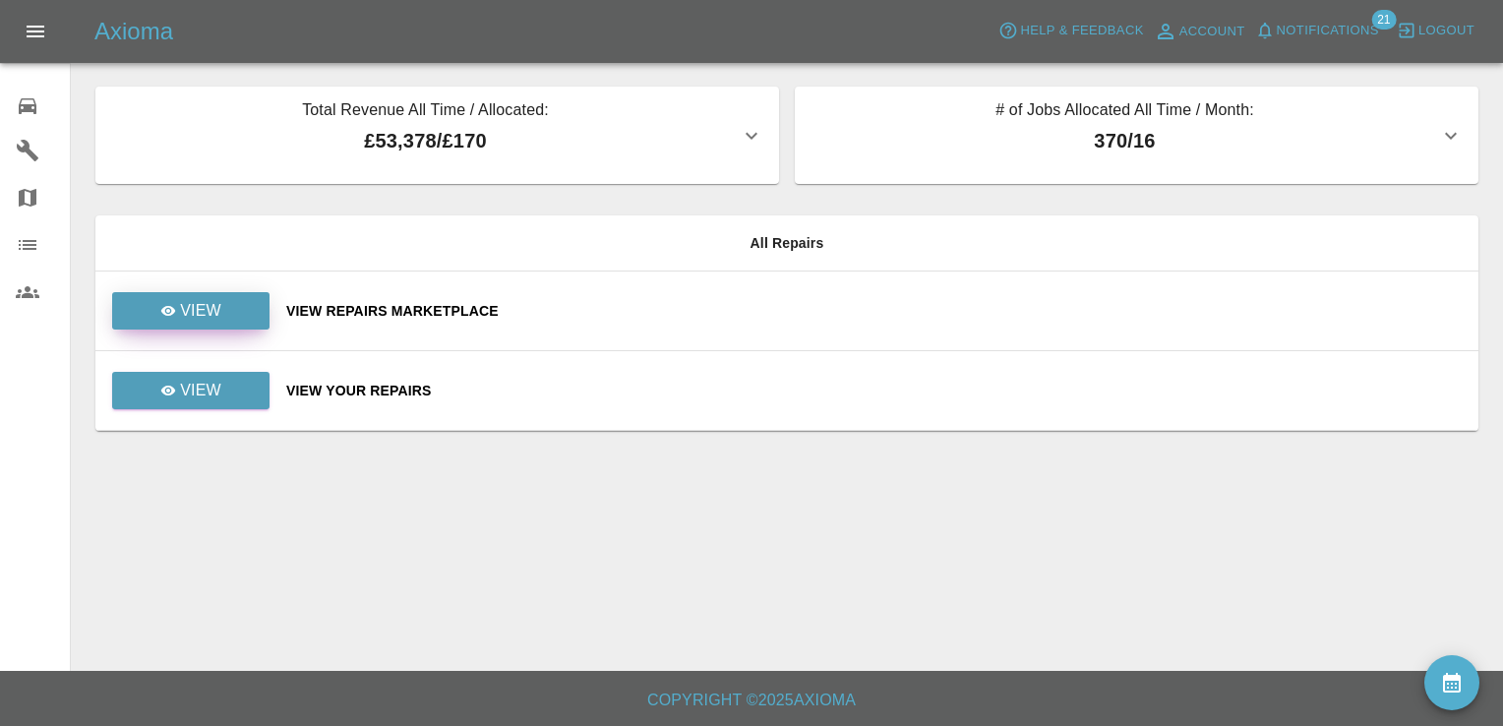
click at [262, 327] on link "View" at bounding box center [190, 310] width 157 height 37
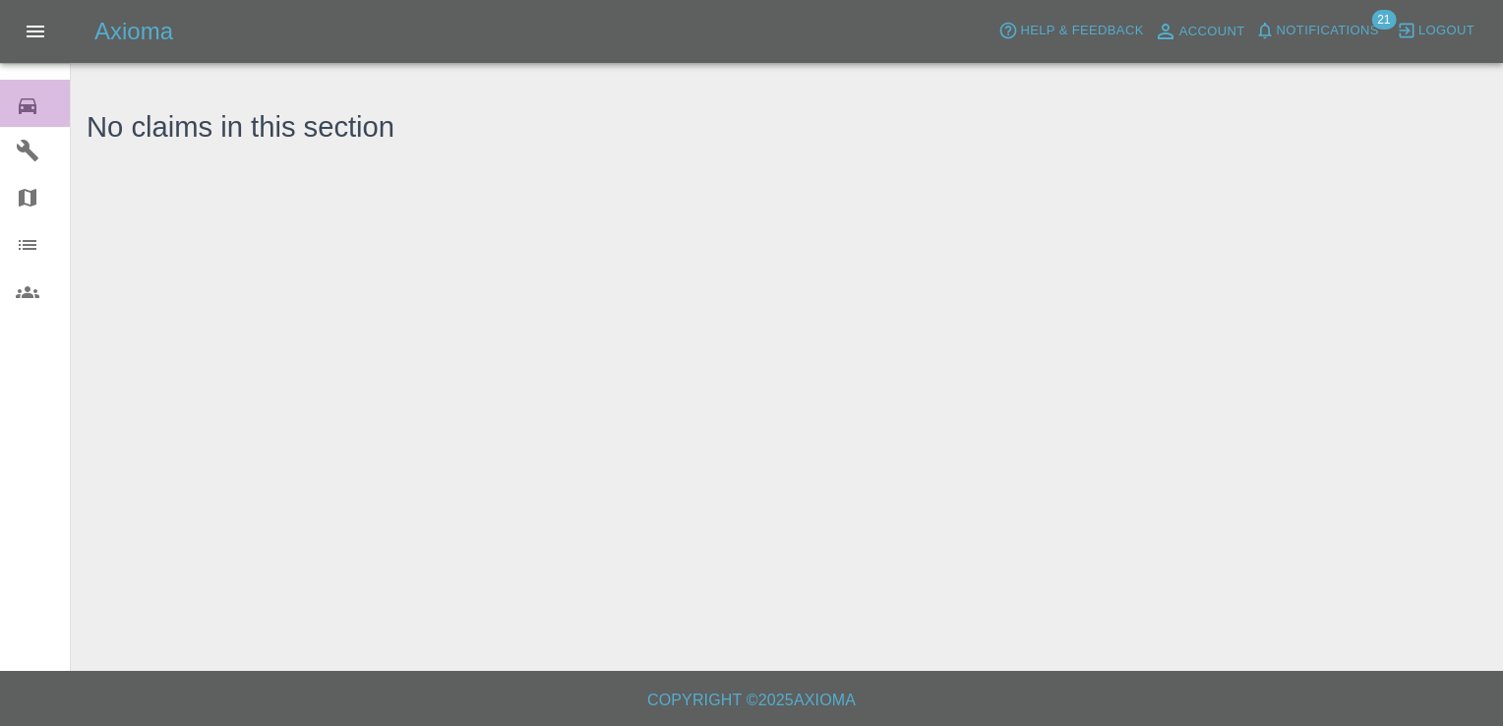
click at [33, 90] on div "0" at bounding box center [43, 103] width 55 height 29
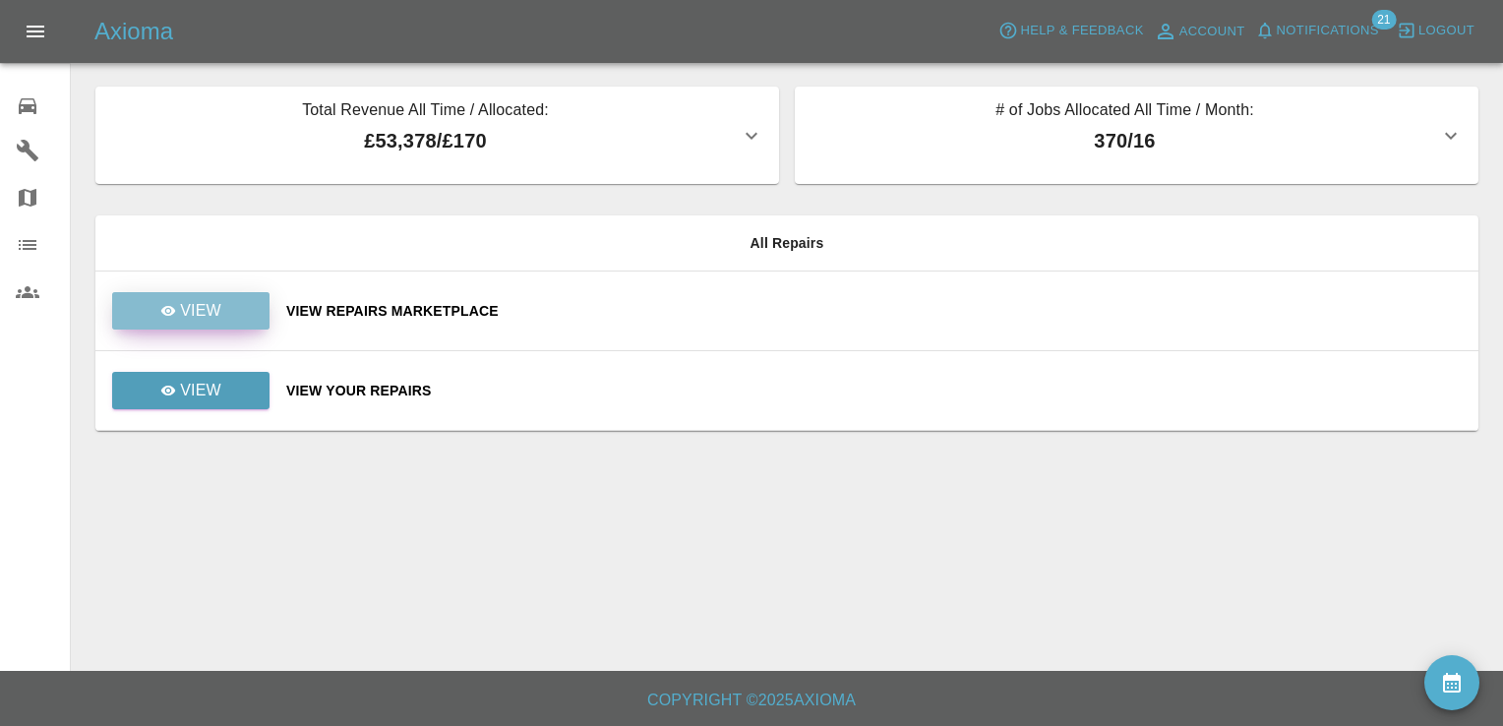
click at [205, 322] on p "View" at bounding box center [200, 311] width 41 height 24
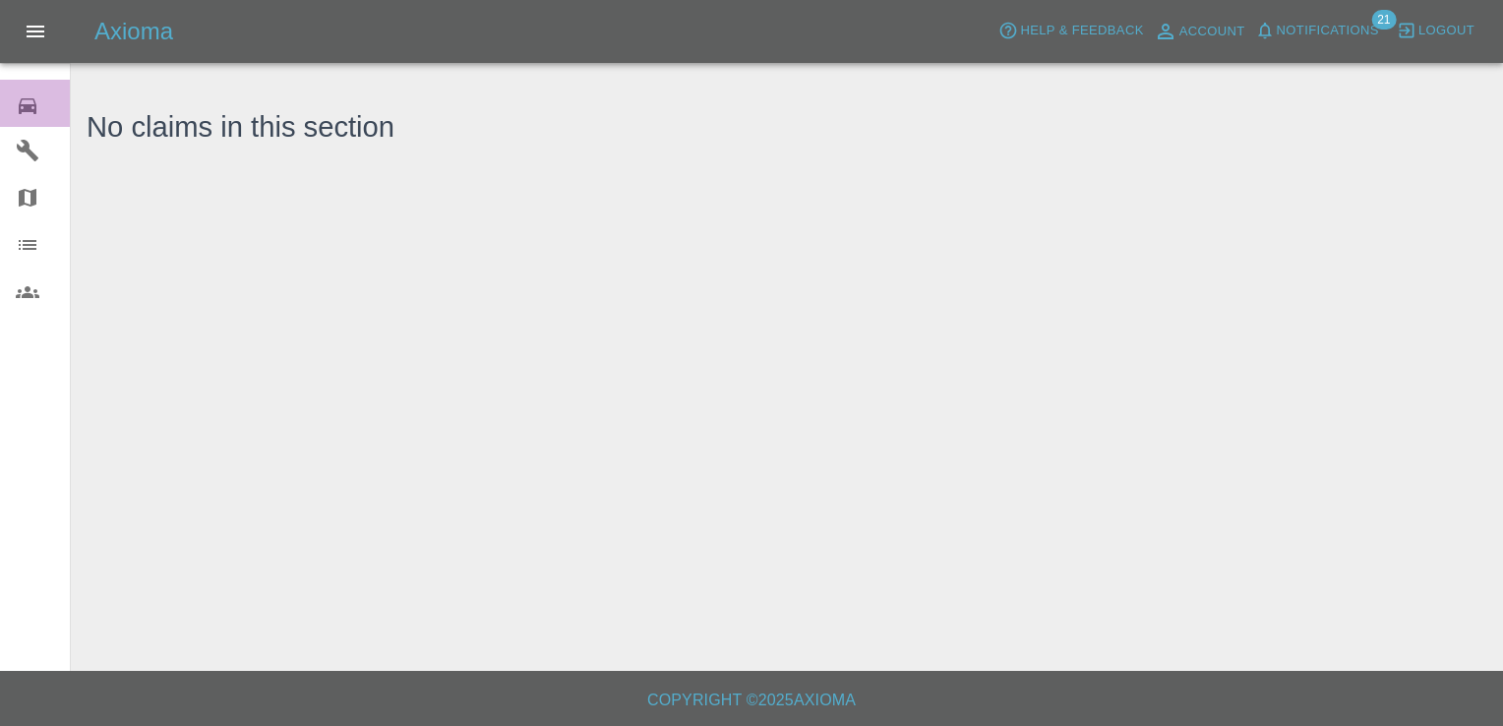
click at [30, 99] on icon at bounding box center [28, 106] width 24 height 24
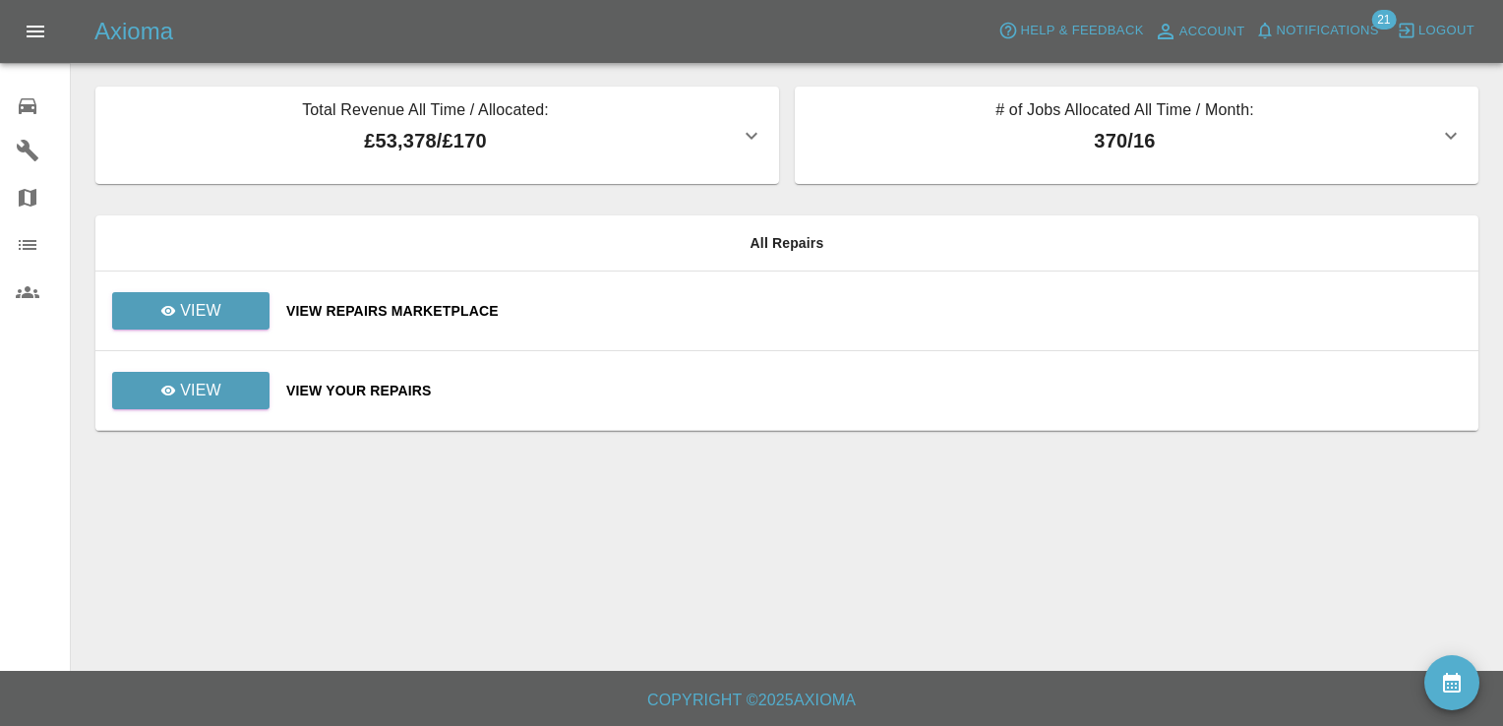
click at [220, 281] on td "View" at bounding box center [182, 311] width 175 height 80
click at [213, 294] on link "View" at bounding box center [190, 310] width 157 height 37
